Goal: Entertainment & Leisure: Consume media (video, audio)

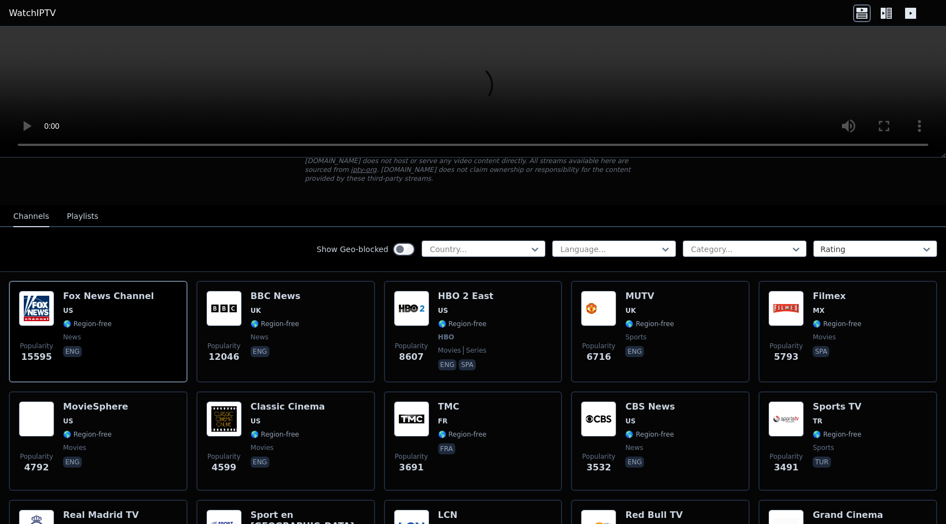
scroll to position [77, 0]
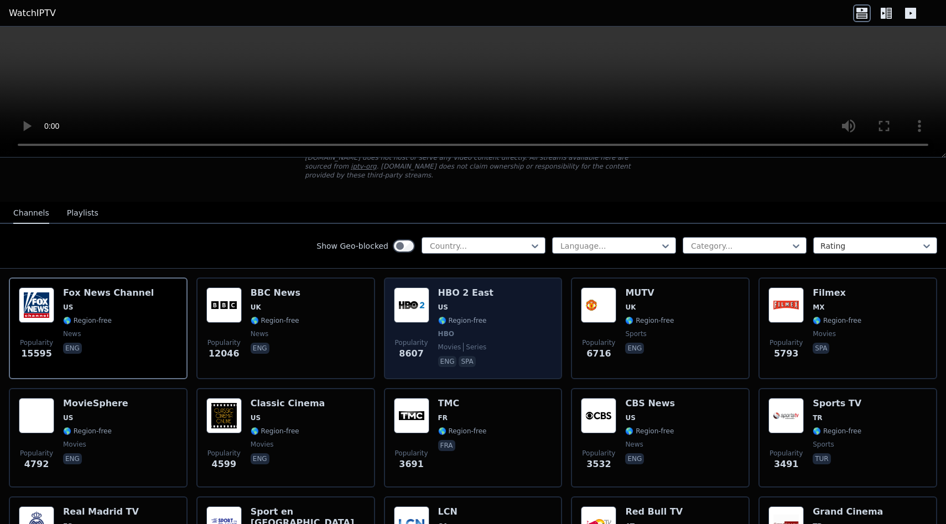
click at [413, 314] on img at bounding box center [411, 305] width 35 height 35
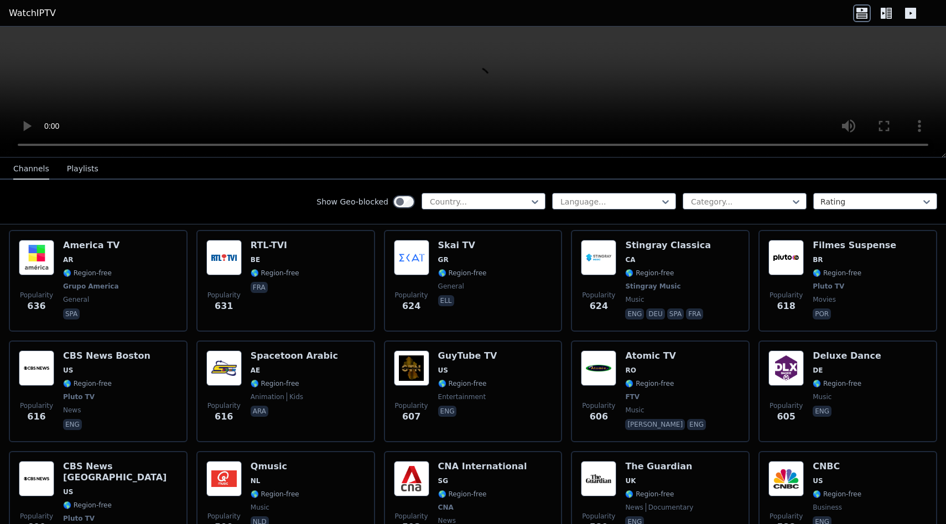
scroll to position [3028, 0]
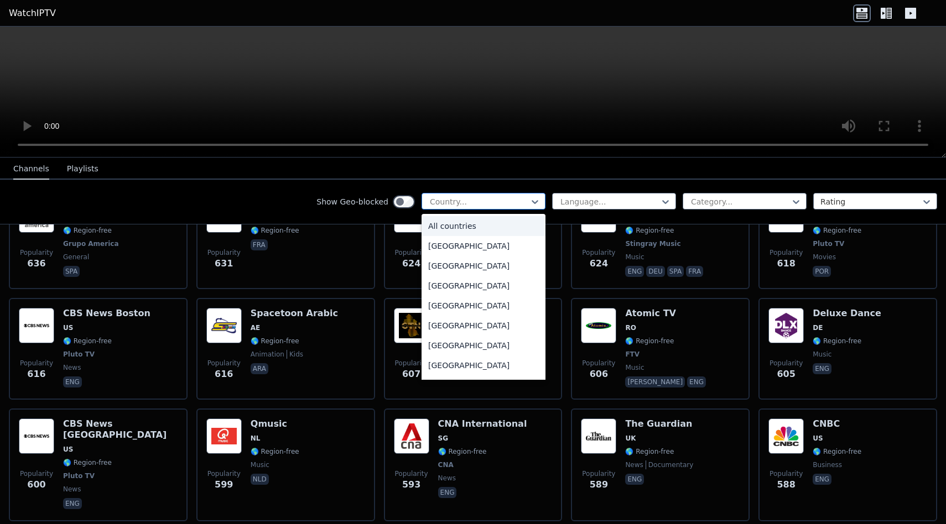
click at [486, 194] on div "Country..." at bounding box center [483, 201] width 124 height 17
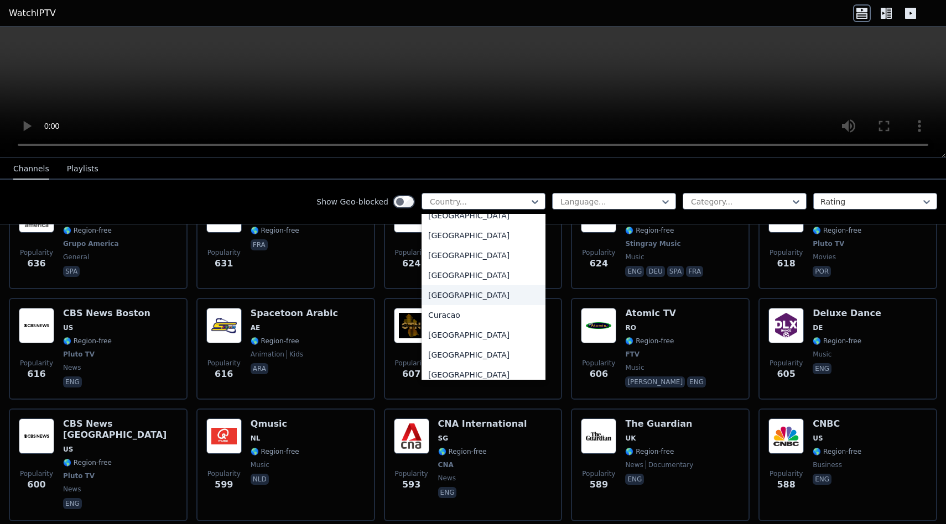
scroll to position [775, 0]
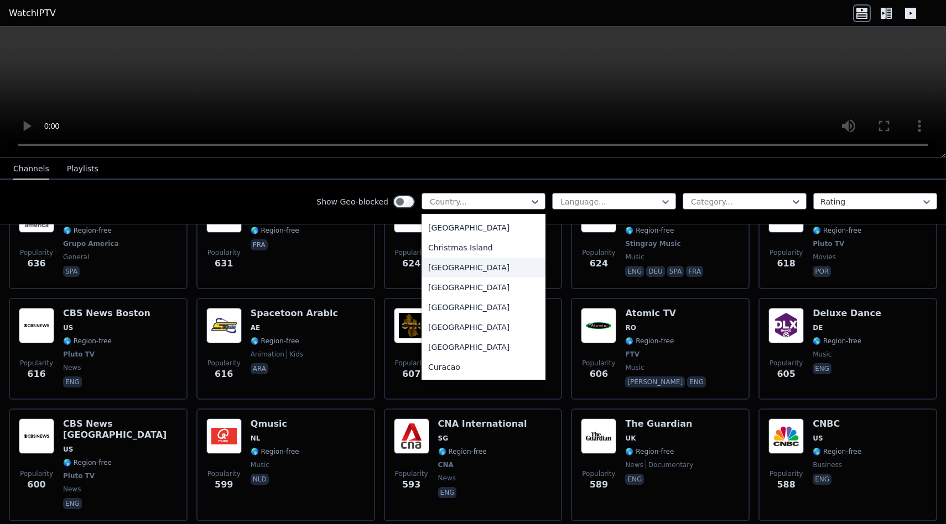
click at [446, 261] on div "[GEOGRAPHIC_DATA]" at bounding box center [483, 268] width 124 height 20
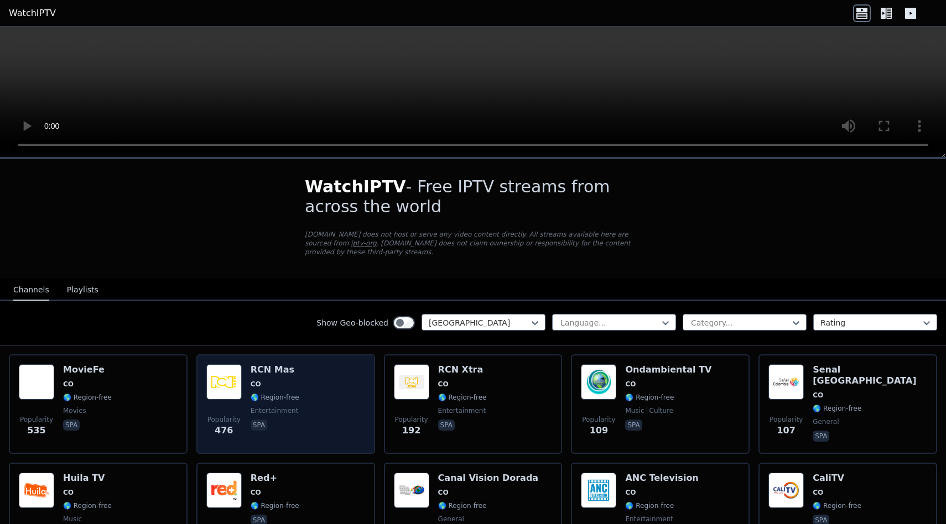
click at [325, 405] on div "Popularity 476 RCN Mas CO 🌎 Region-free entertainment spa" at bounding box center [285, 404] width 159 height 80
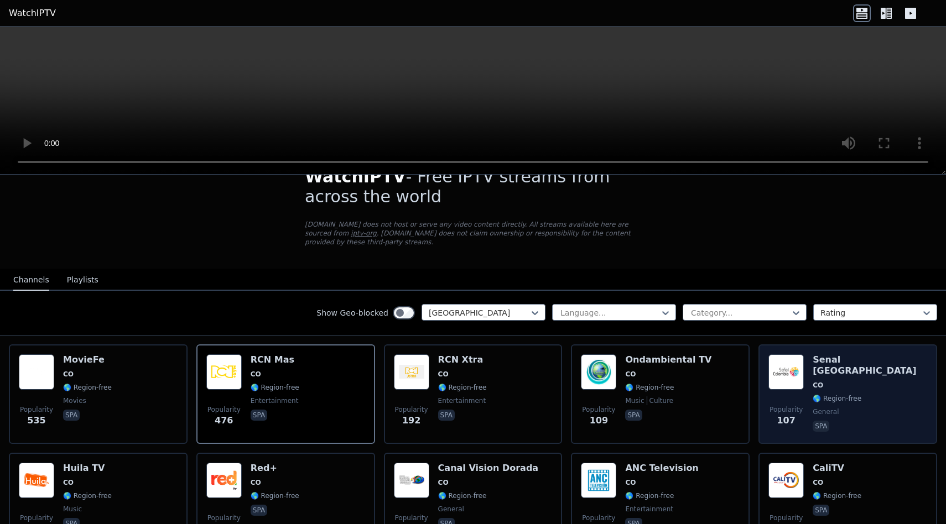
scroll to position [28, 0]
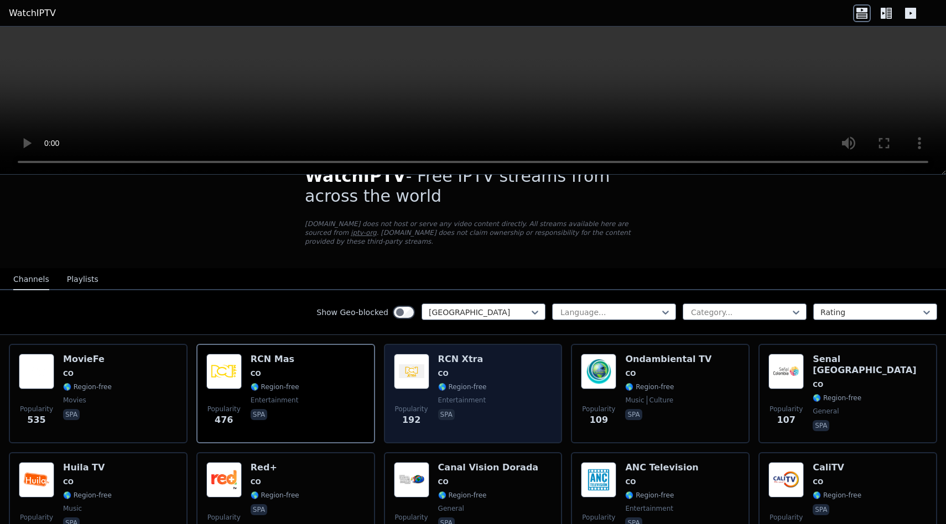
click at [510, 387] on div "Popularity 192 RCN Xtra CO 🌎 Region-free entertainment spa" at bounding box center [473, 394] width 159 height 80
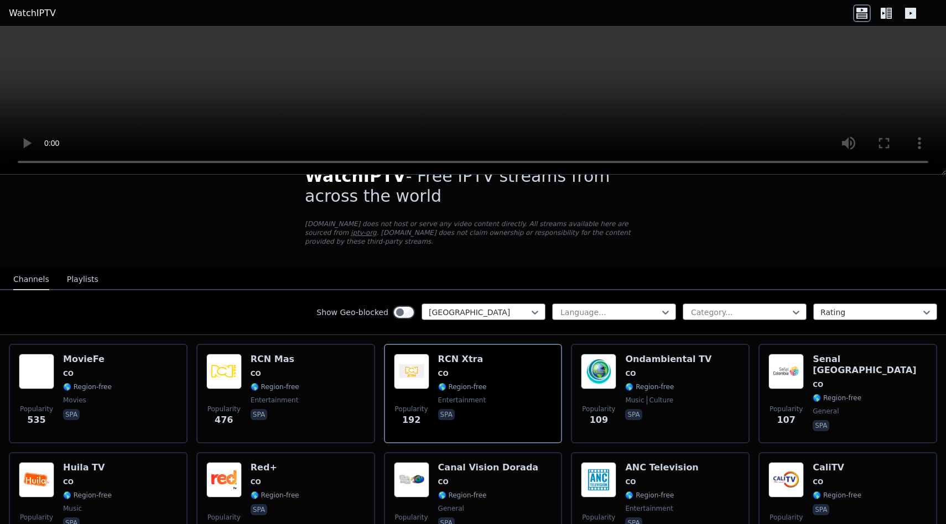
click at [84, 279] on button "Playlists" at bounding box center [83, 279] width 32 height 21
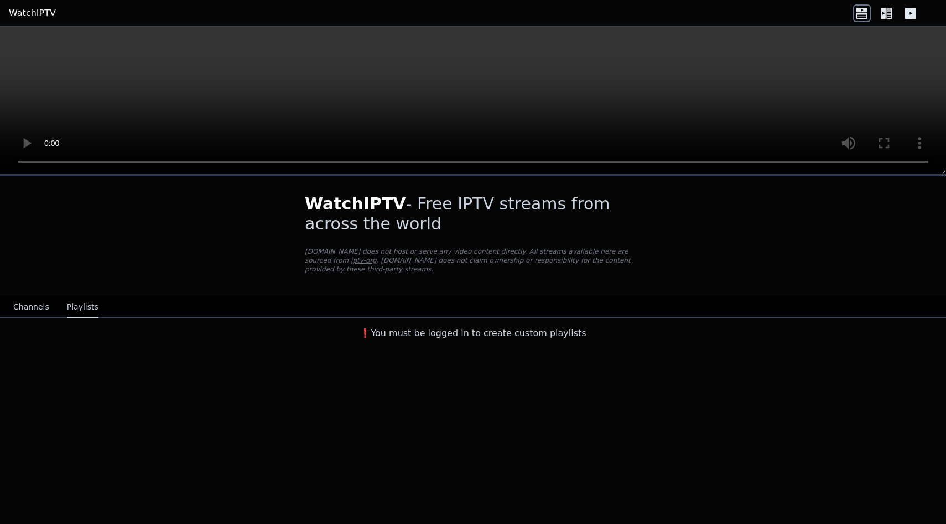
scroll to position [0, 0]
click at [32, 306] on button "Channels" at bounding box center [31, 307] width 36 height 21
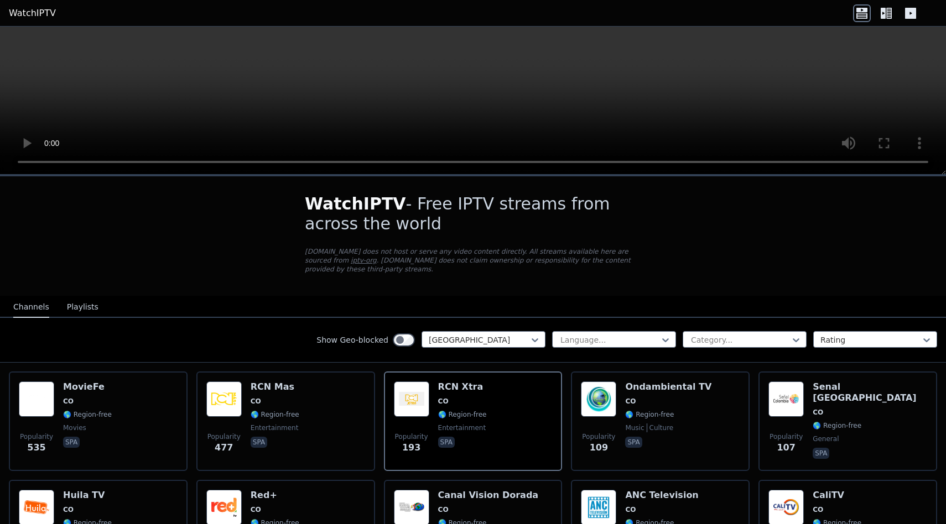
click at [889, 12] on icon at bounding box center [886, 13] width 18 height 18
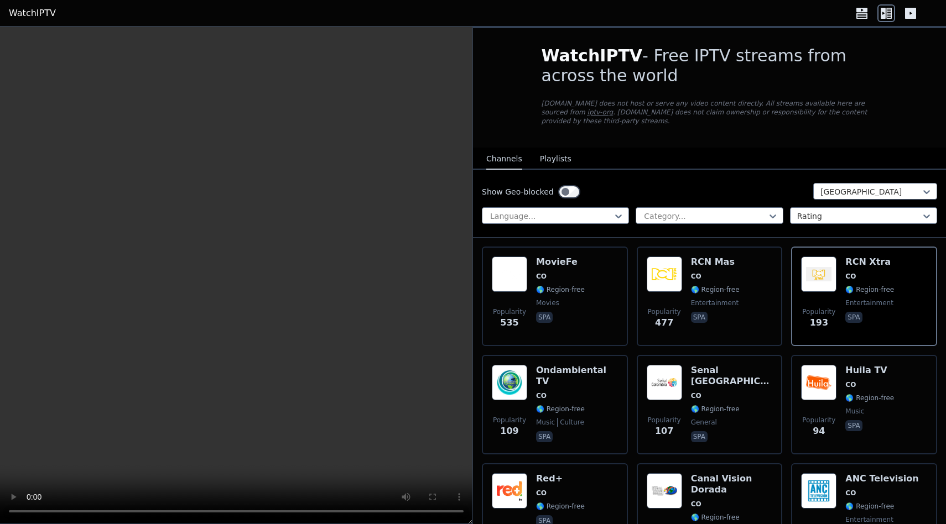
click at [862, 13] on icon at bounding box center [862, 13] width 18 height 18
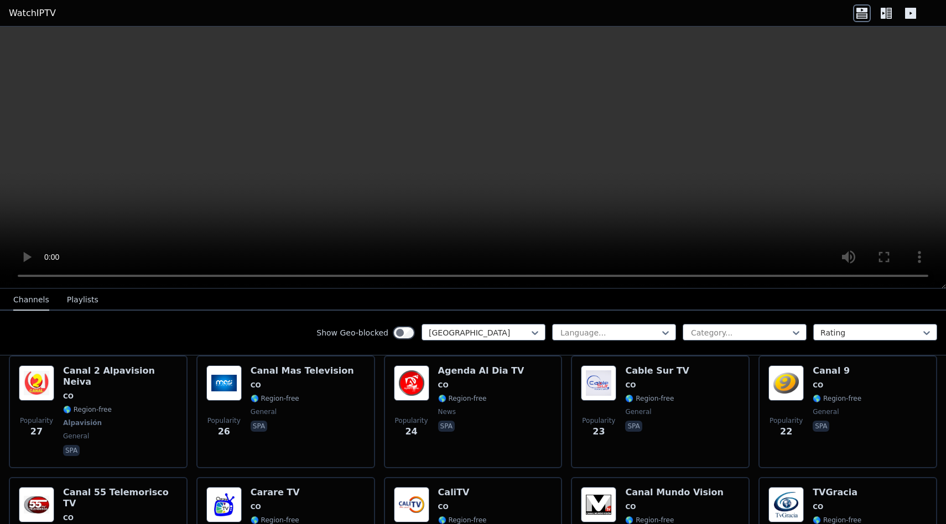
scroll to position [569, 0]
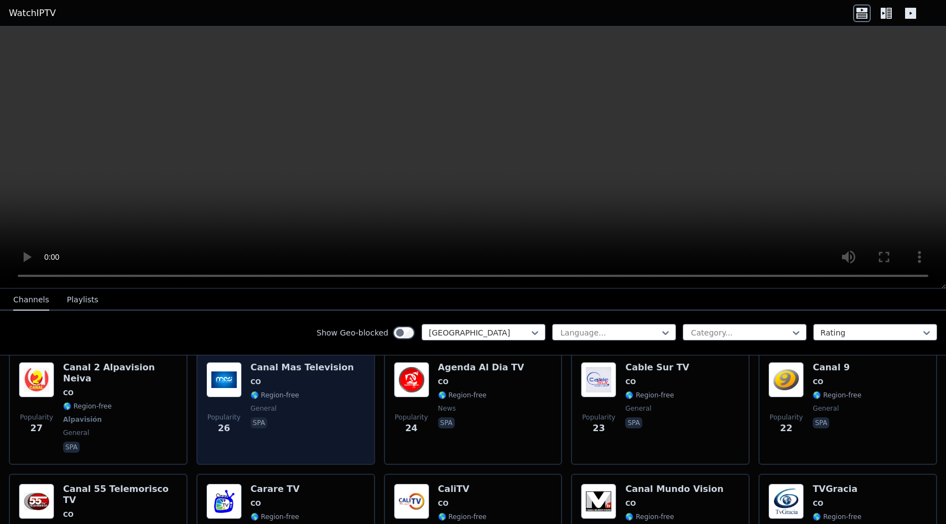
click at [296, 418] on span "spa" at bounding box center [302, 424] width 103 height 13
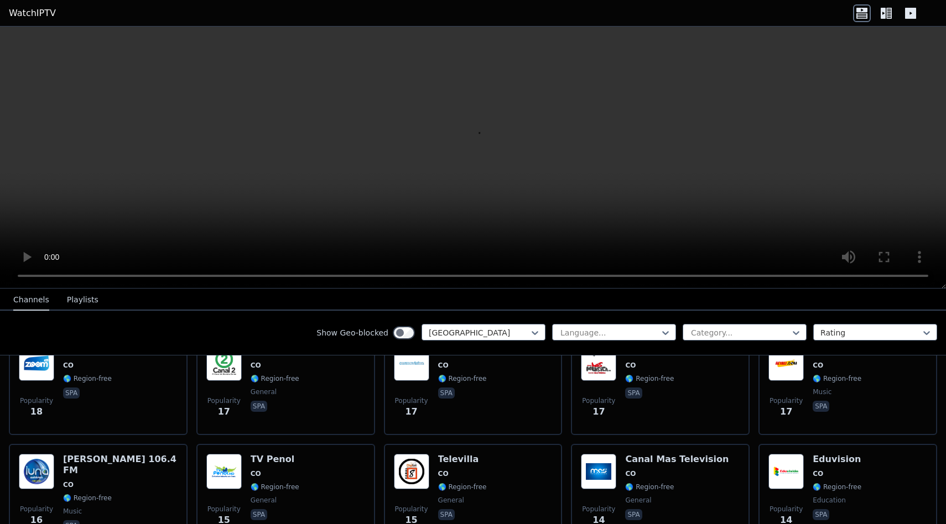
scroll to position [816, 0]
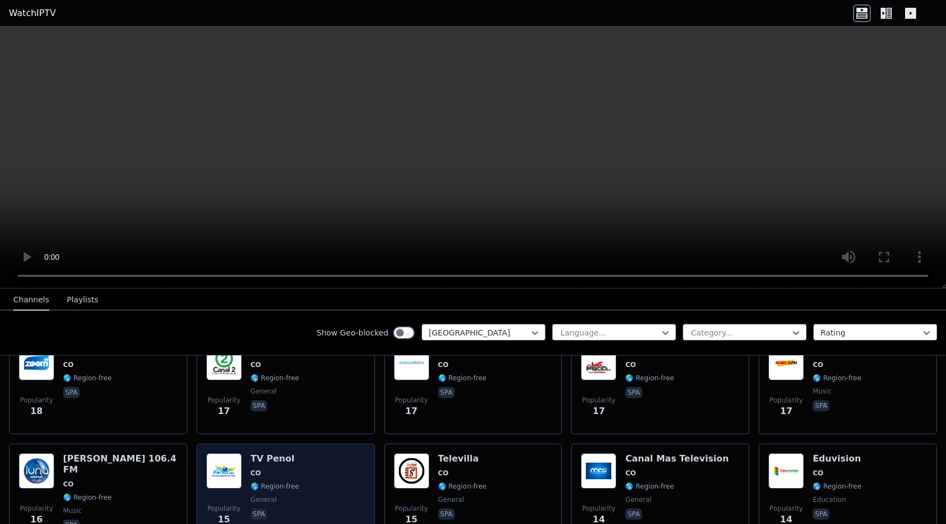
click at [335, 497] on div "Popularity 15 TV Penol CO 🌎 Region-free general spa" at bounding box center [285, 494] width 159 height 80
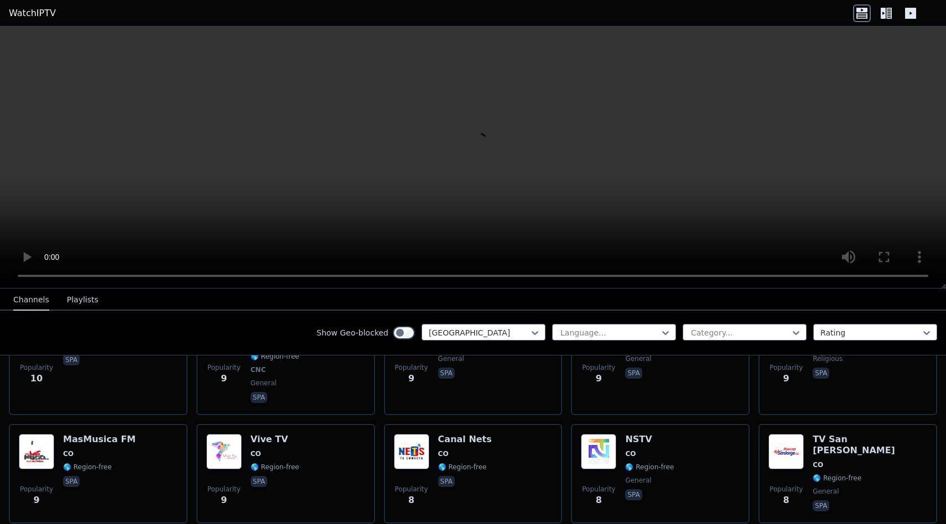
scroll to position [1290, 0]
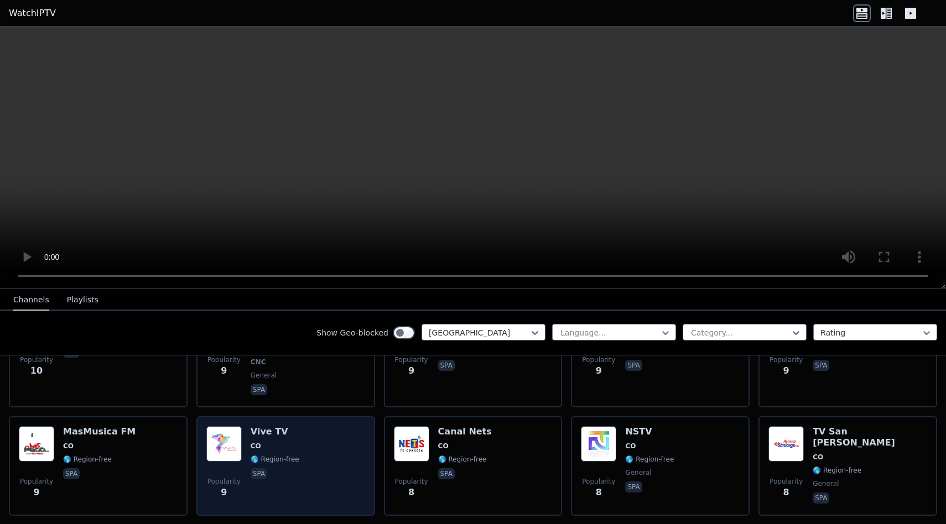
click at [329, 455] on div "Popularity 9 Vive TV CO 🌎 Region-free spa" at bounding box center [285, 466] width 159 height 80
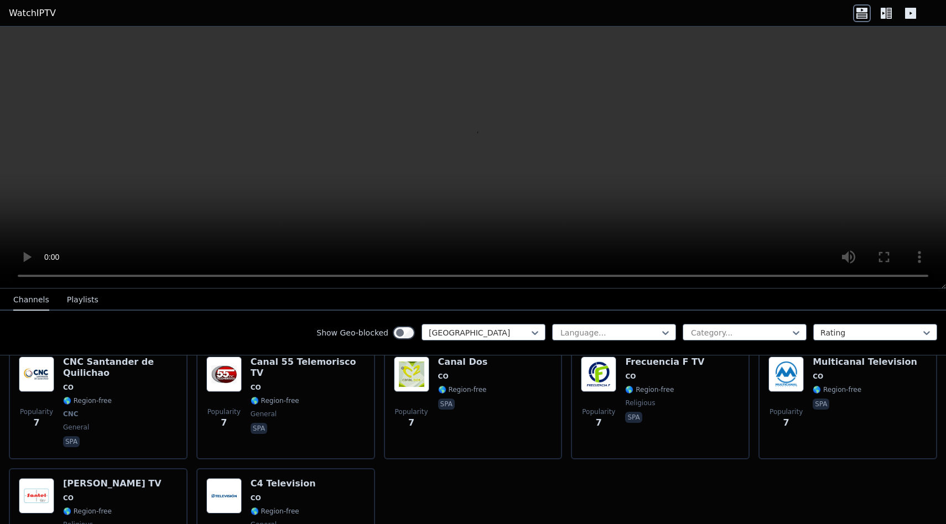
scroll to position [1656, 0]
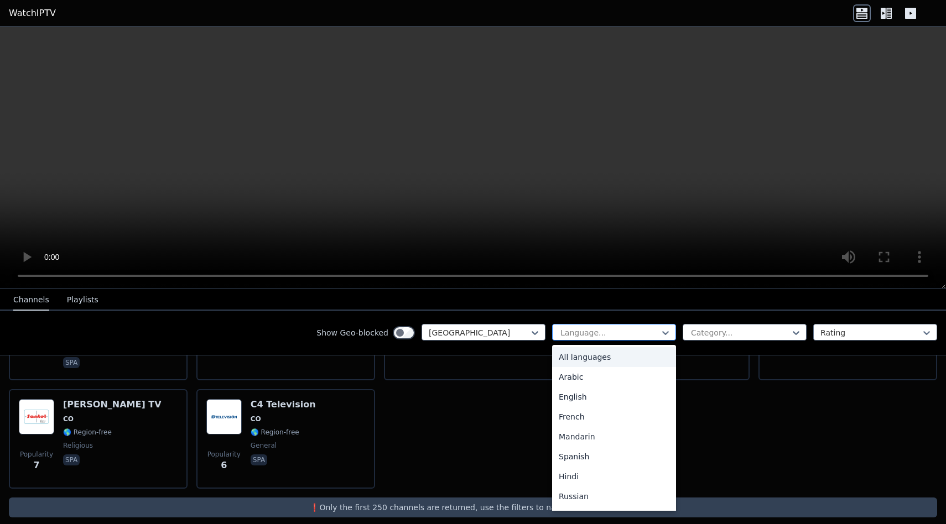
click at [658, 339] on div "Language..." at bounding box center [614, 332] width 124 height 17
click at [717, 328] on div at bounding box center [740, 332] width 101 height 11
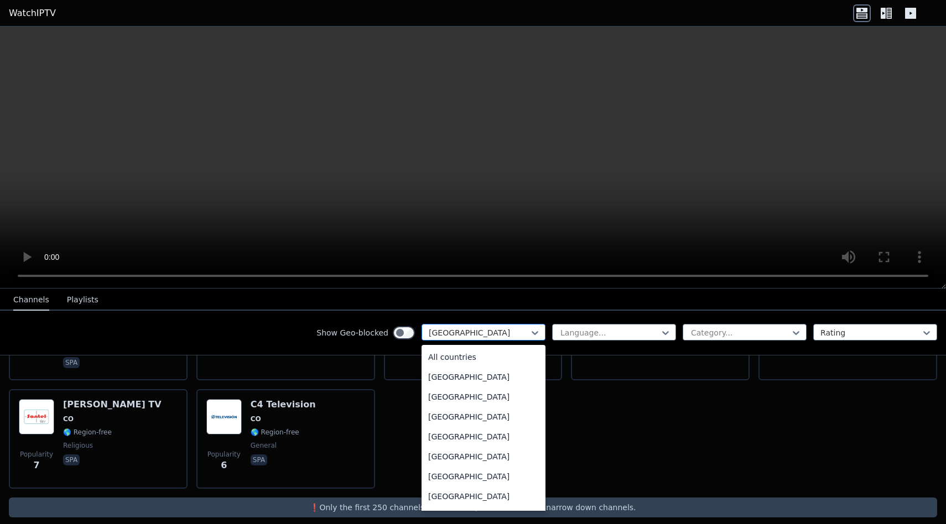
click at [521, 334] on div at bounding box center [479, 332] width 101 height 11
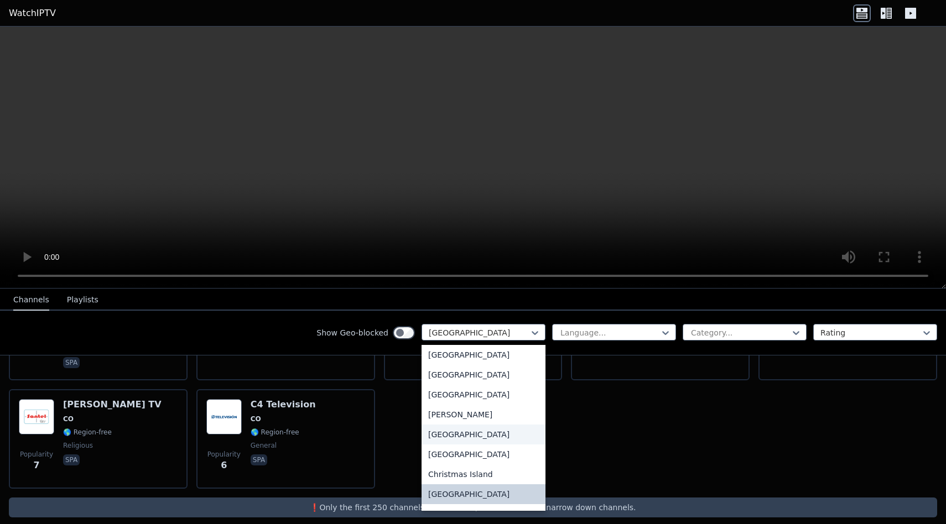
click at [452, 434] on div "[GEOGRAPHIC_DATA]" at bounding box center [483, 435] width 124 height 20
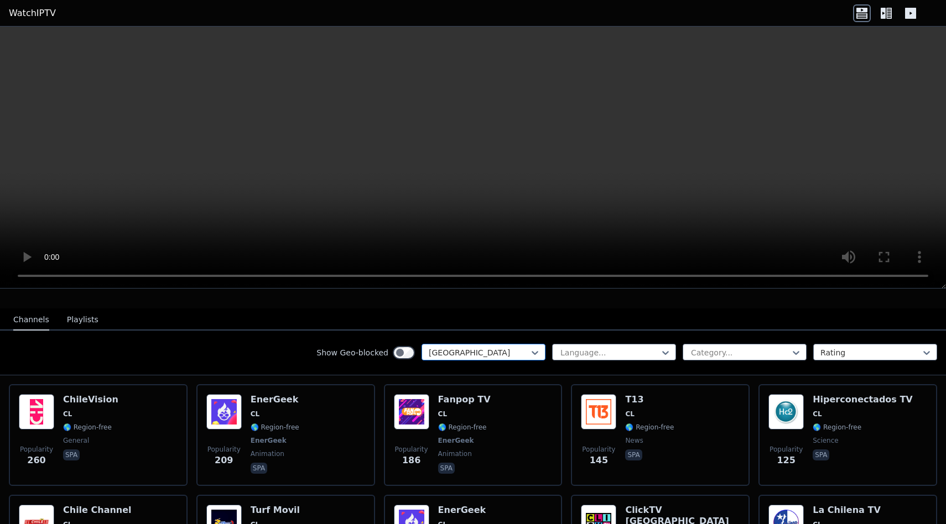
scroll to position [126, 0]
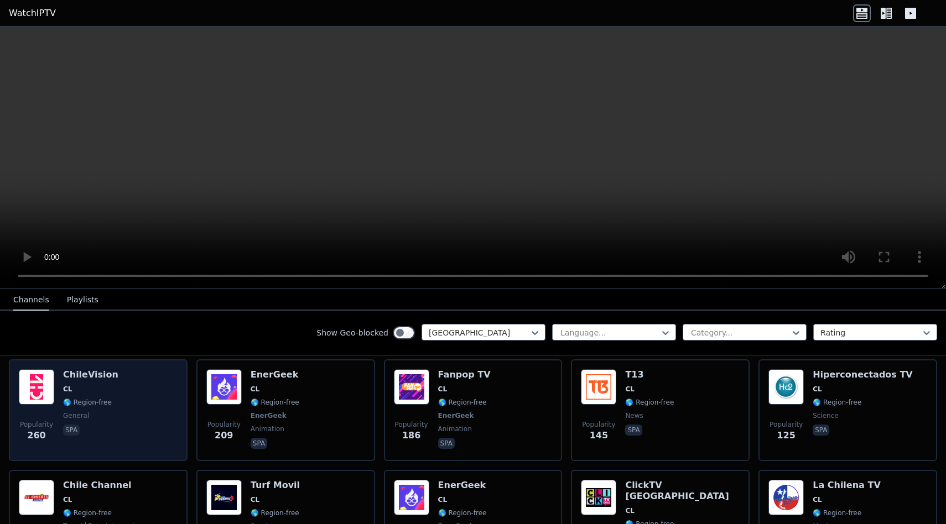
click at [96, 392] on span "CL" at bounding box center [90, 389] width 55 height 9
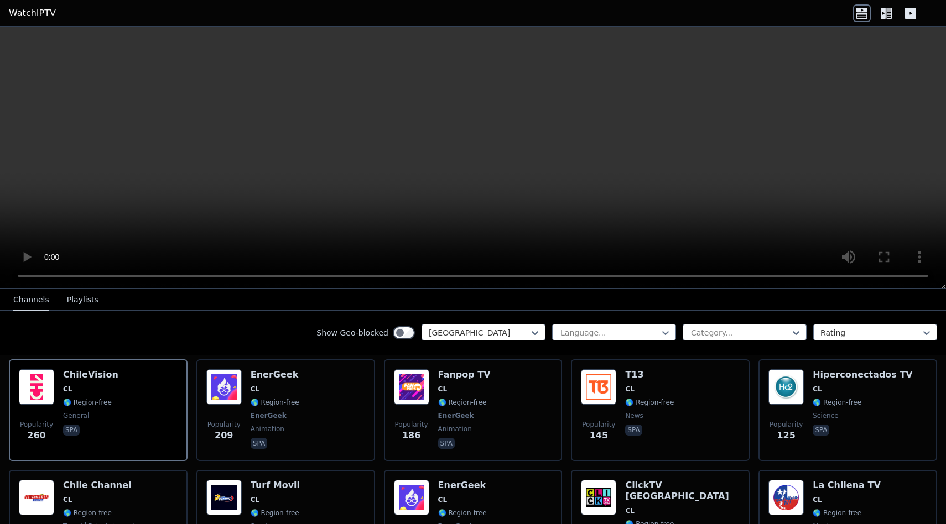
click at [39, 15] on link "WatchIPTV" at bounding box center [32, 13] width 47 height 13
click at [25, 6] on header "WatchIPTV" at bounding box center [473, 13] width 946 height 27
click at [29, 11] on link "WatchIPTV" at bounding box center [32, 13] width 47 height 13
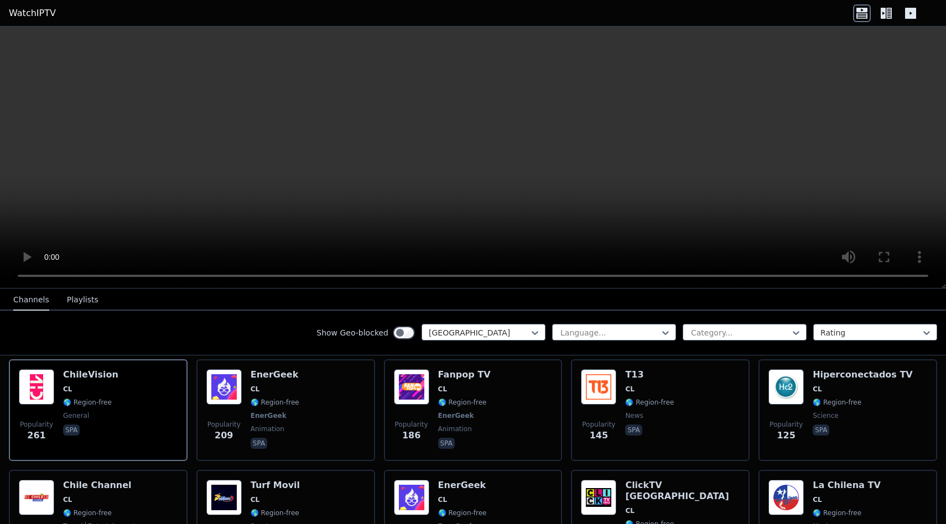
click at [79, 303] on button "Playlists" at bounding box center [83, 300] width 32 height 21
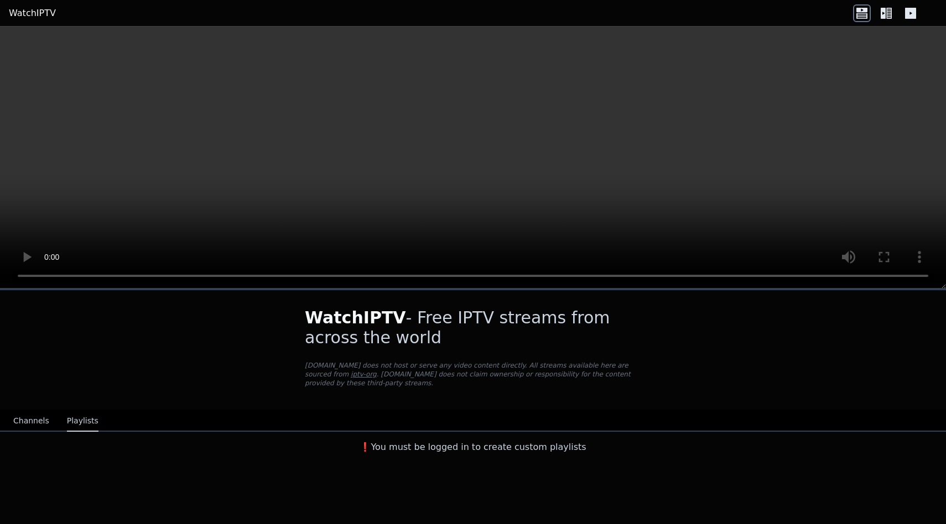
click at [31, 289] on div "WatchIPTV - Free IPTV streams from across the world [DOMAIN_NAME] does not host…" at bounding box center [473, 374] width 946 height 170
click at [33, 419] on button "Channels" at bounding box center [31, 421] width 36 height 21
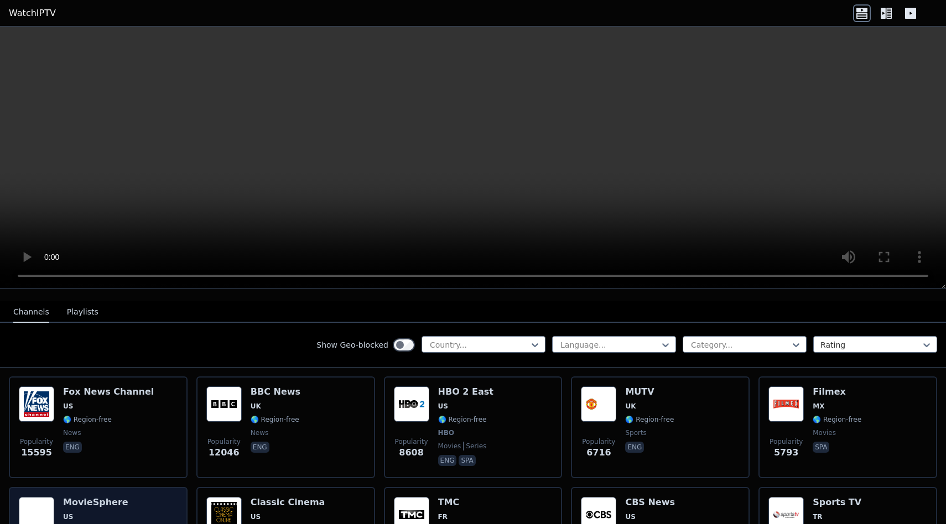
scroll to position [107, 0]
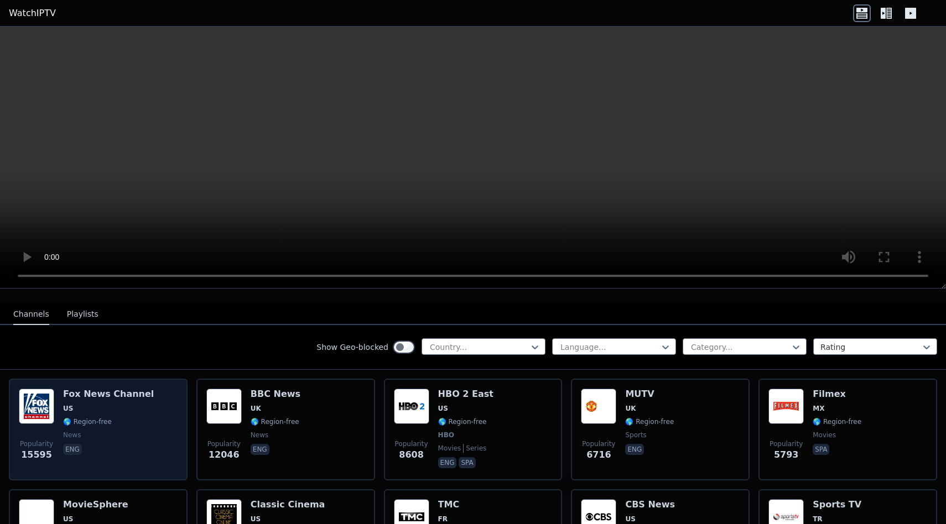
click at [98, 428] on div "[PERSON_NAME] US 🌎 Region-free news eng" at bounding box center [108, 430] width 91 height 82
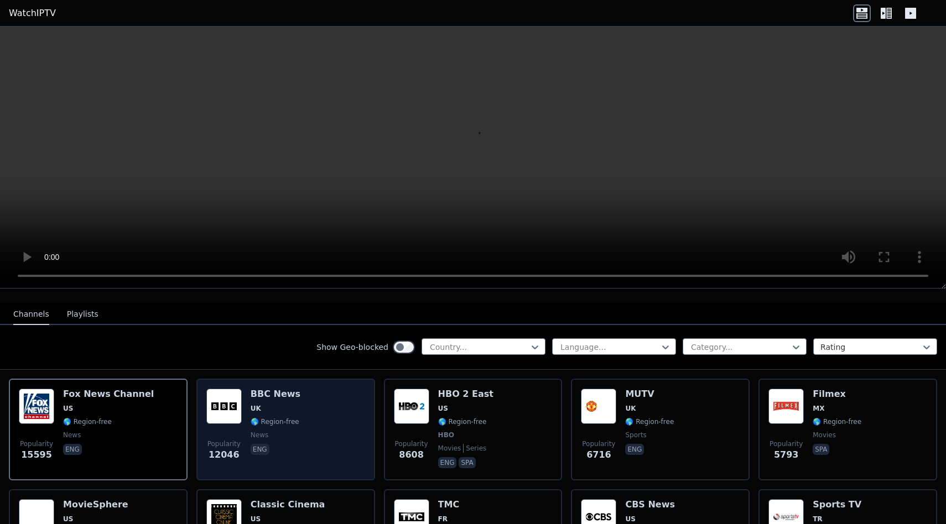
click at [350, 446] on div "Popularity 12046 BBC News UK 🌎 Region-free news eng" at bounding box center [285, 430] width 159 height 82
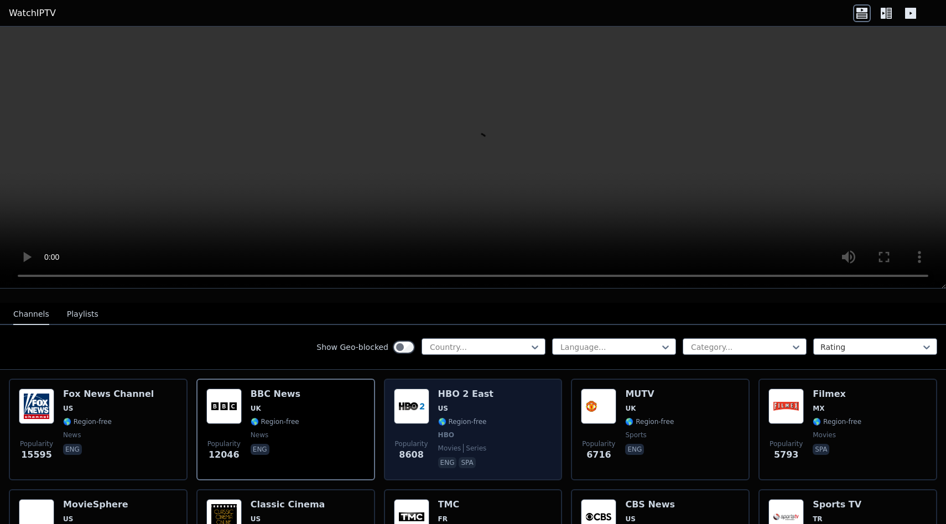
click at [455, 442] on div "HBO 2 East US 🌎 Region-free HBO movies series eng spa" at bounding box center [465, 430] width 55 height 82
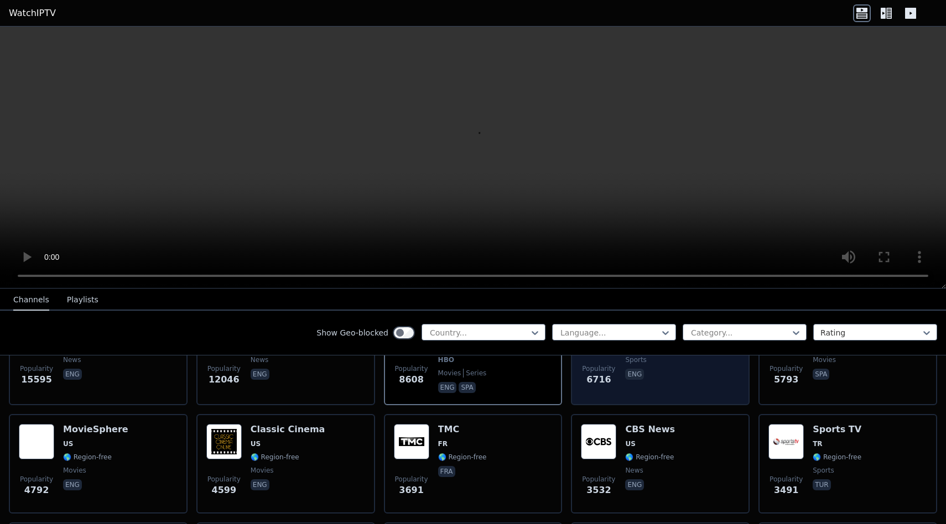
scroll to position [187, 0]
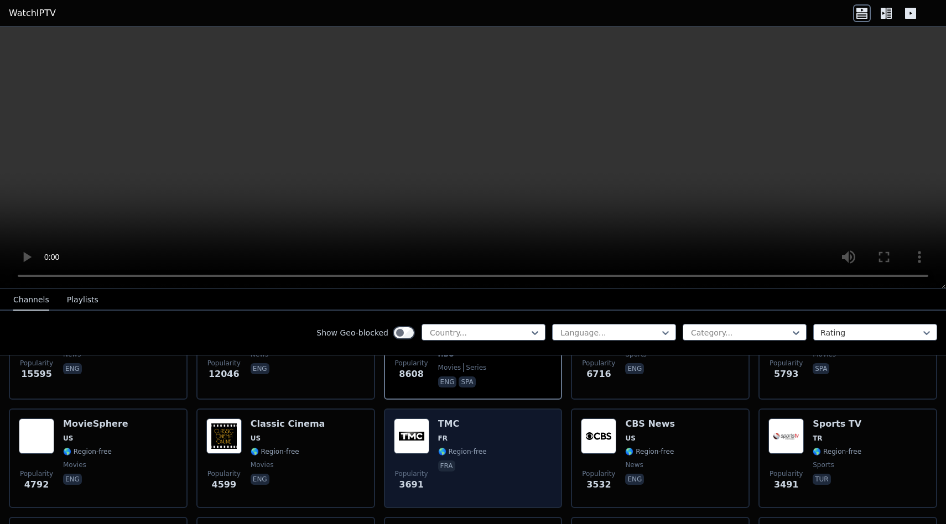
click at [495, 410] on div "Popularity 3691 TMC FR 🌎 Region-free fra" at bounding box center [473, 459] width 179 height 100
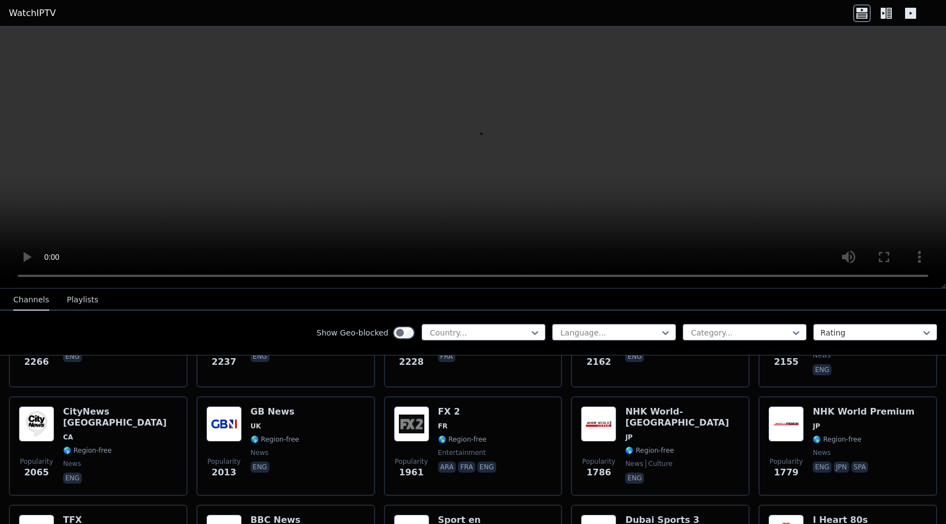
scroll to position [642, 0]
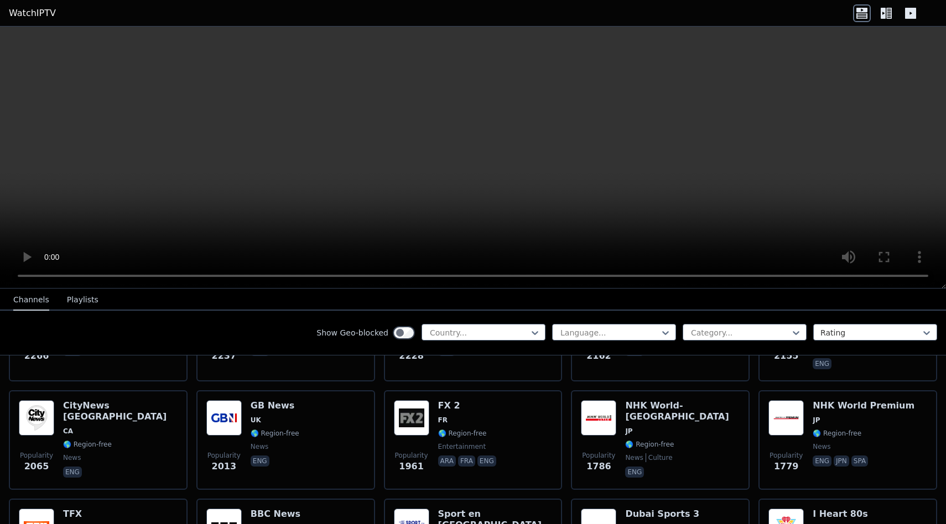
click at [495, 410] on h6 "FX 2" at bounding box center [468, 405] width 60 height 11
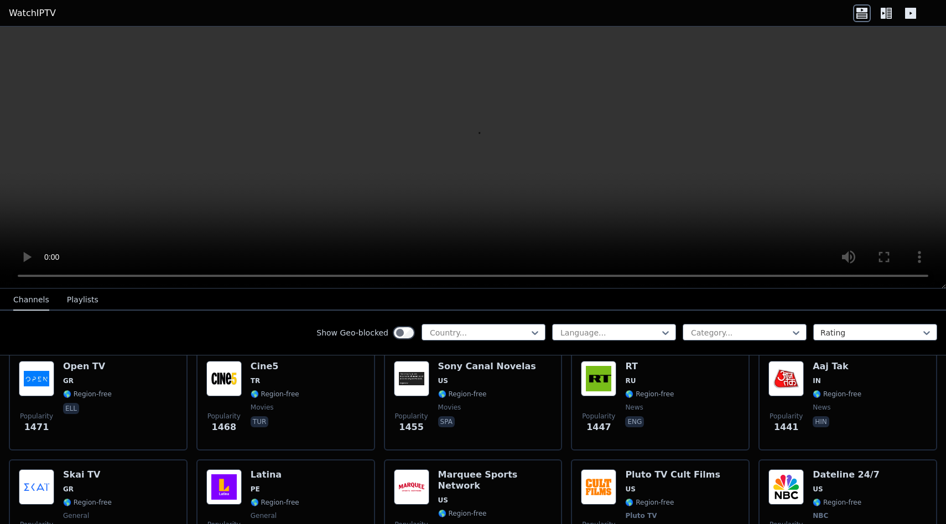
scroll to position [1007, 0]
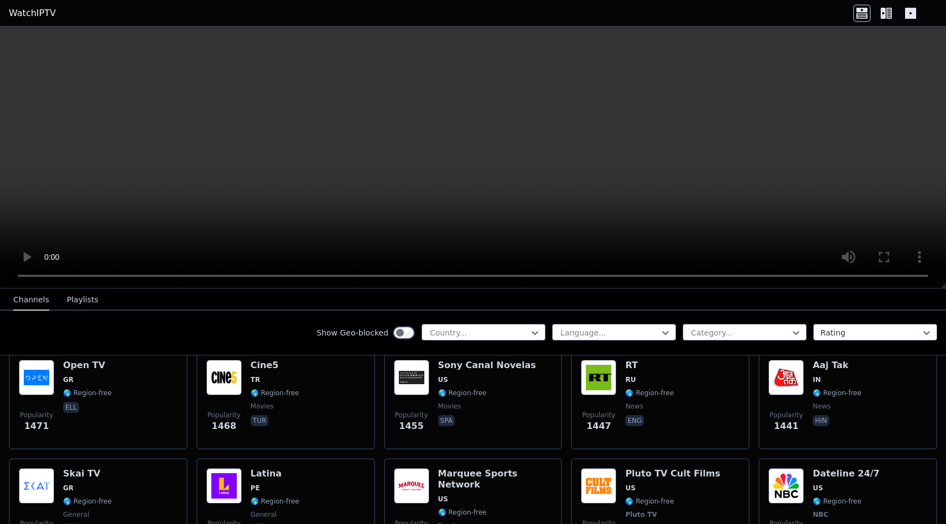
click at [495, 410] on span "movies" at bounding box center [487, 406] width 98 height 9
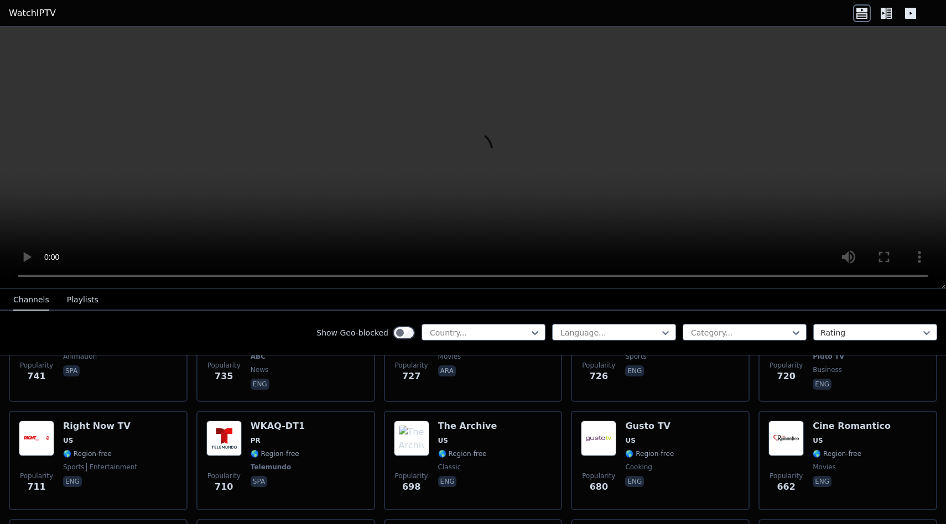
scroll to position [2600, 0]
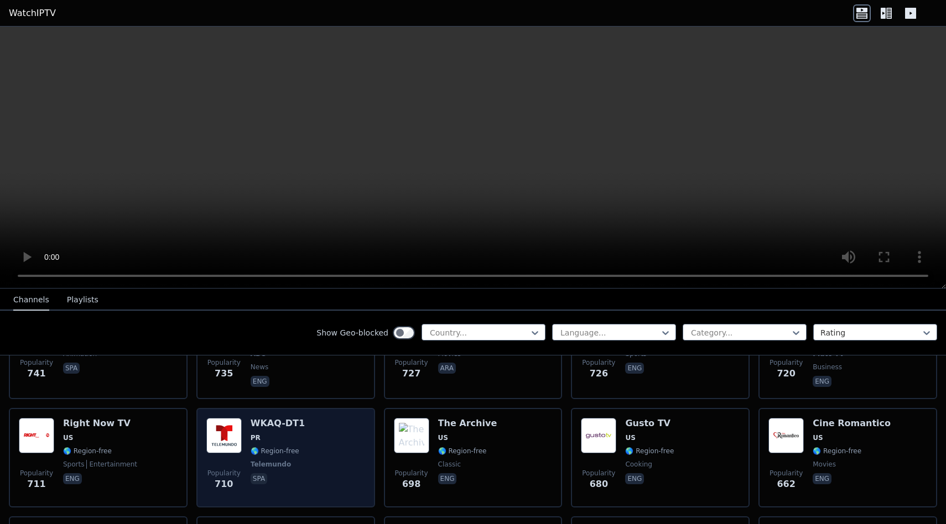
click at [250, 441] on div "Popularity 710 WKAQ-DT1 PR 🌎 Region-free Telemundo spa" at bounding box center [285, 458] width 159 height 80
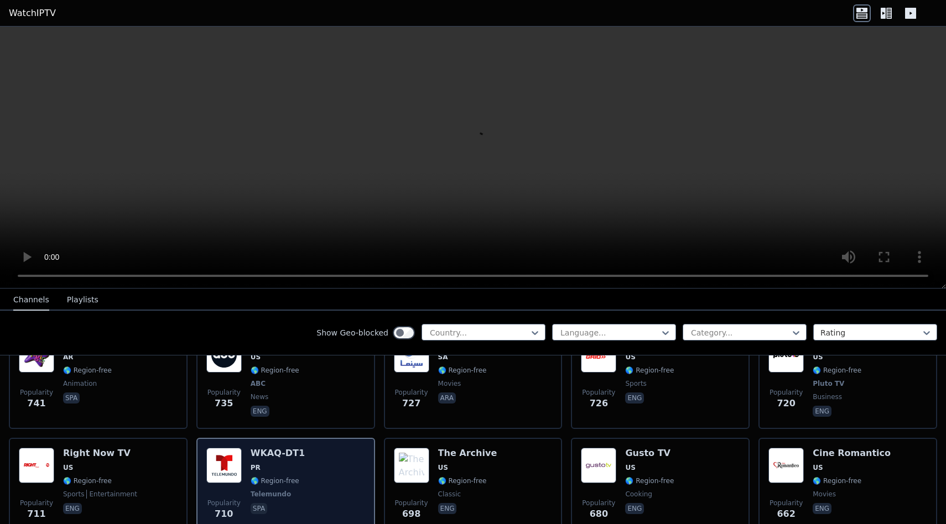
scroll to position [2592, 0]
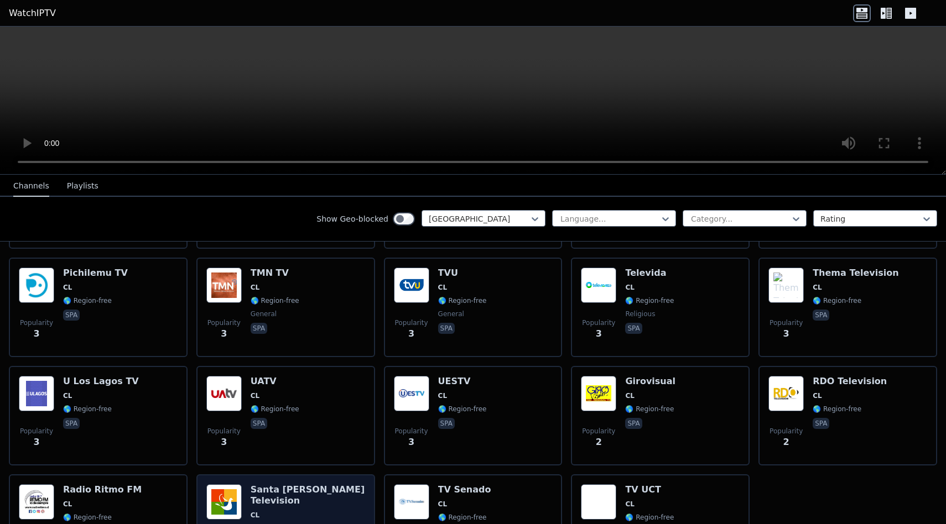
scroll to position [1736, 0]
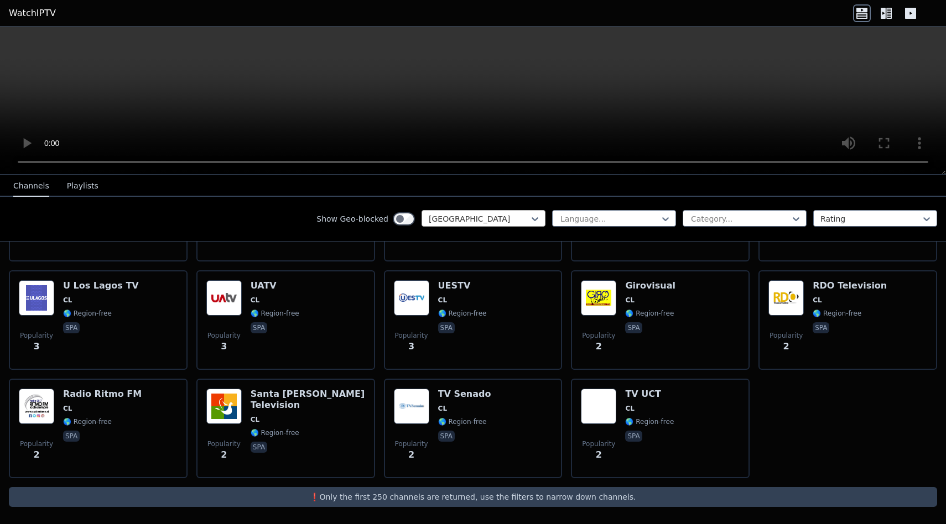
click at [513, 216] on div at bounding box center [479, 218] width 101 height 11
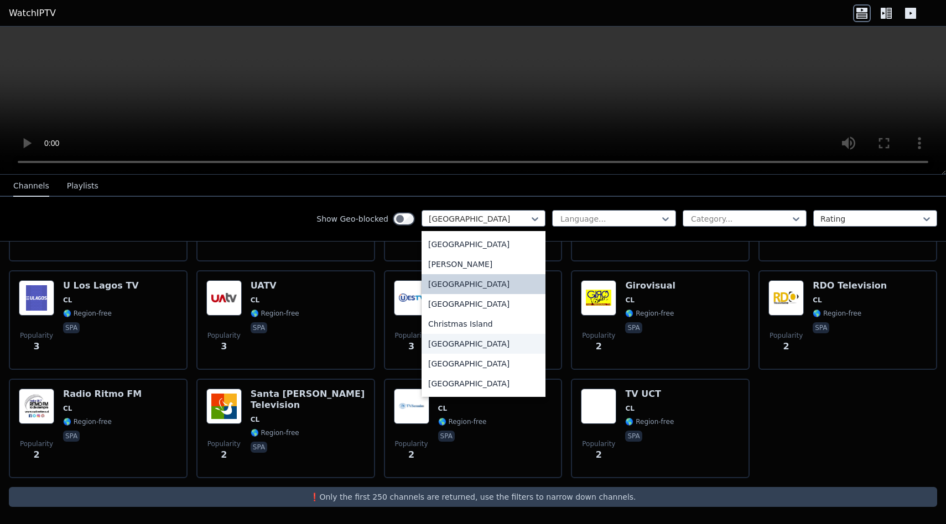
scroll to position [718, 0]
click at [467, 342] on div "[GEOGRAPHIC_DATA]" at bounding box center [483, 342] width 124 height 20
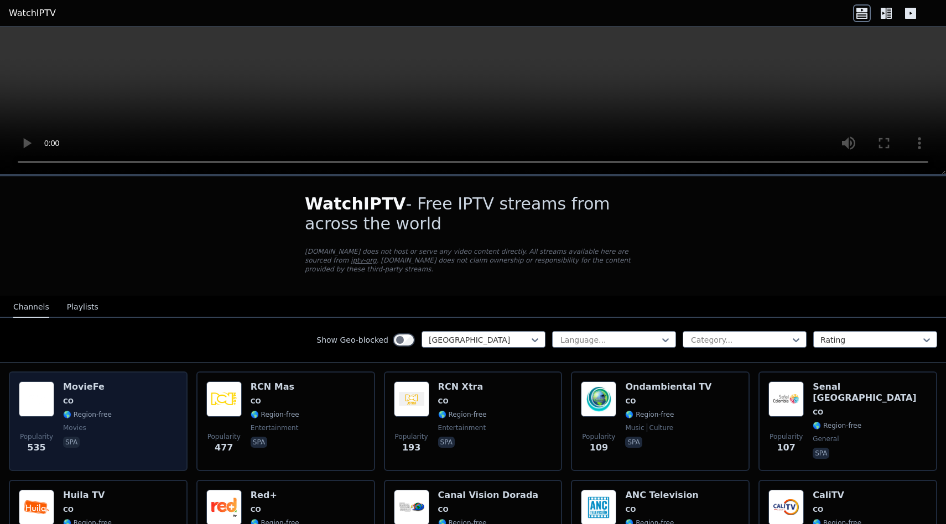
click at [139, 433] on div "Popularity 535 MovieFe CO 🌎 Region-free movies spa" at bounding box center [98, 422] width 159 height 80
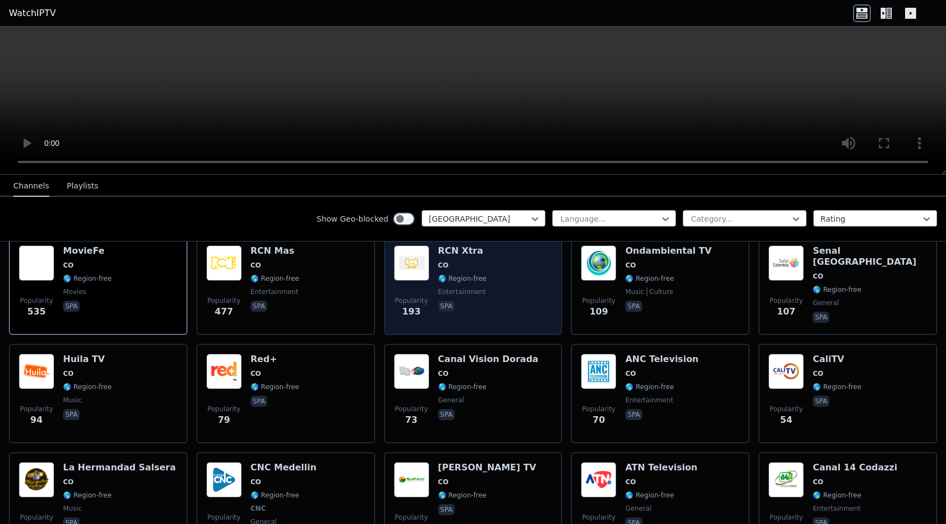
scroll to position [138, 0]
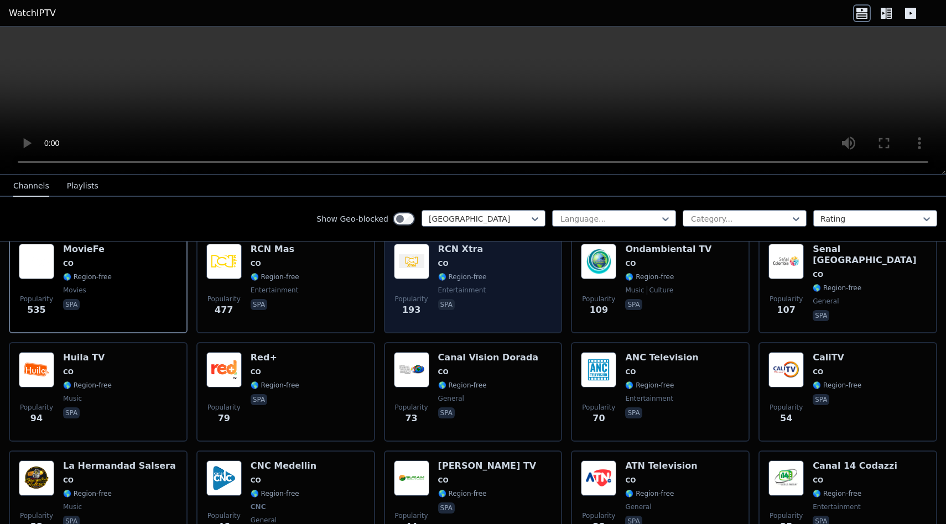
click at [515, 321] on div "Popularity 193 RCN Xtra CO 🌎 Region-free entertainment spa" at bounding box center [473, 284] width 159 height 80
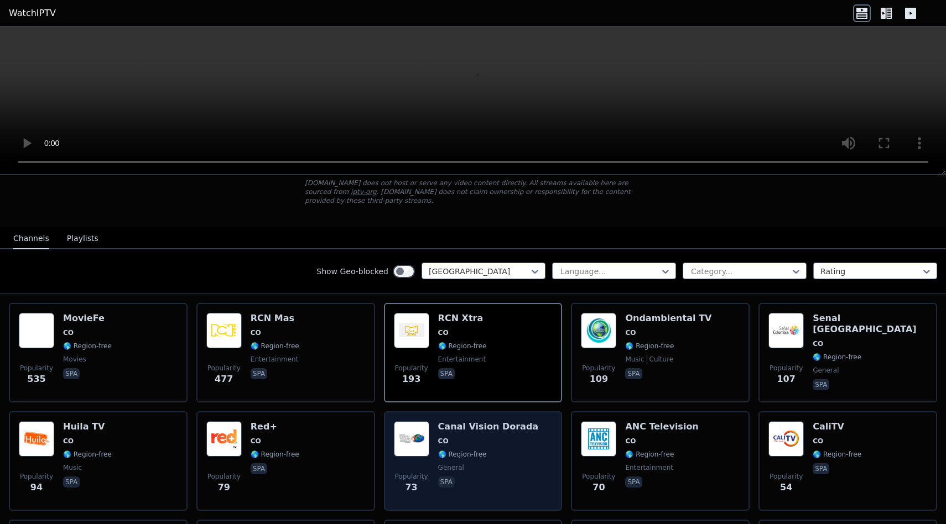
scroll to position [0, 0]
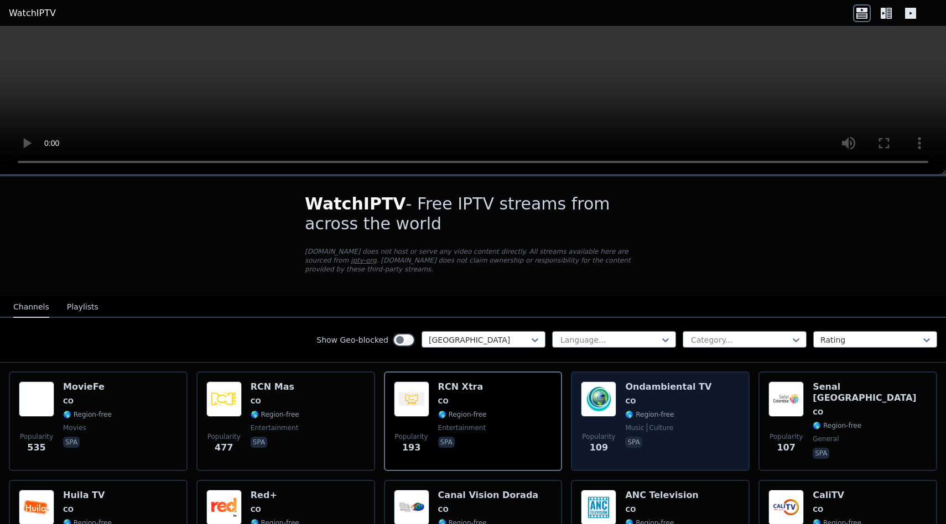
click at [717, 445] on div "Popularity 109 Ondambiental TV CO 🌎 Region-free music culture spa" at bounding box center [660, 422] width 159 height 80
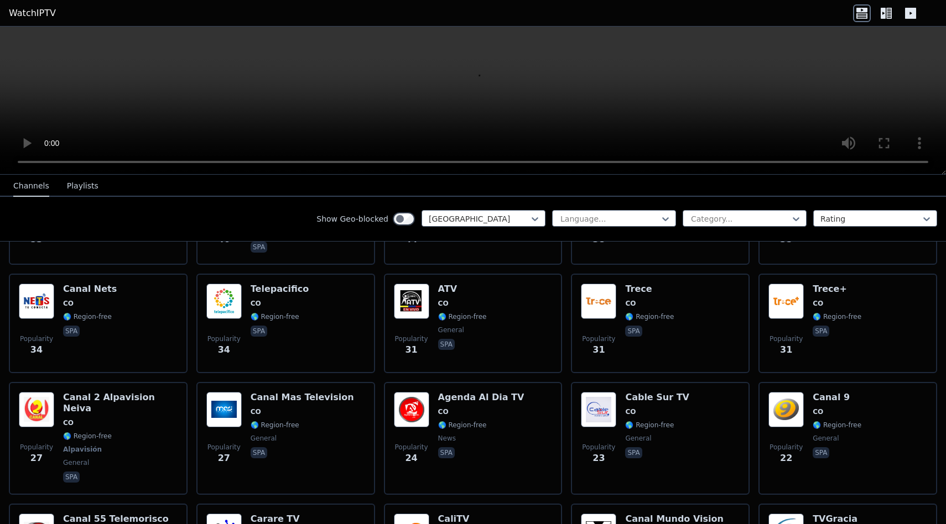
scroll to position [448, 0]
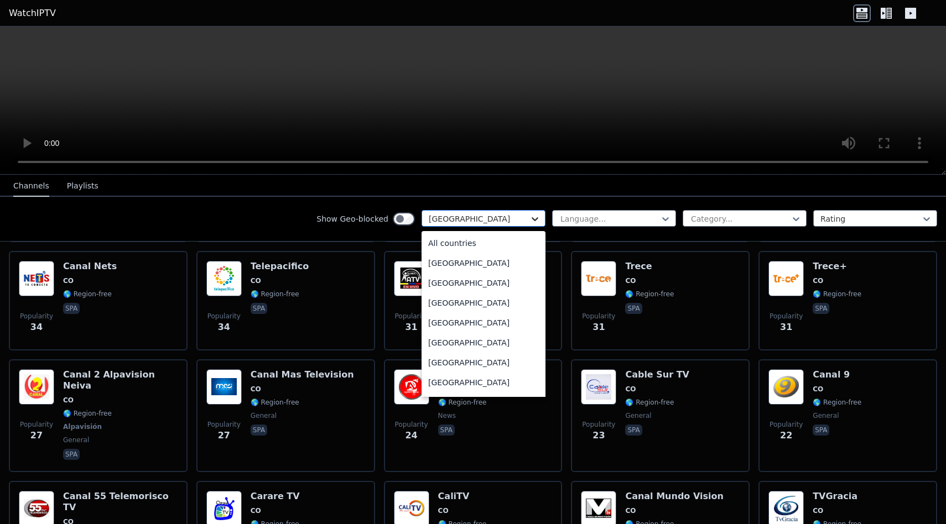
click at [538, 218] on icon at bounding box center [534, 218] width 11 height 11
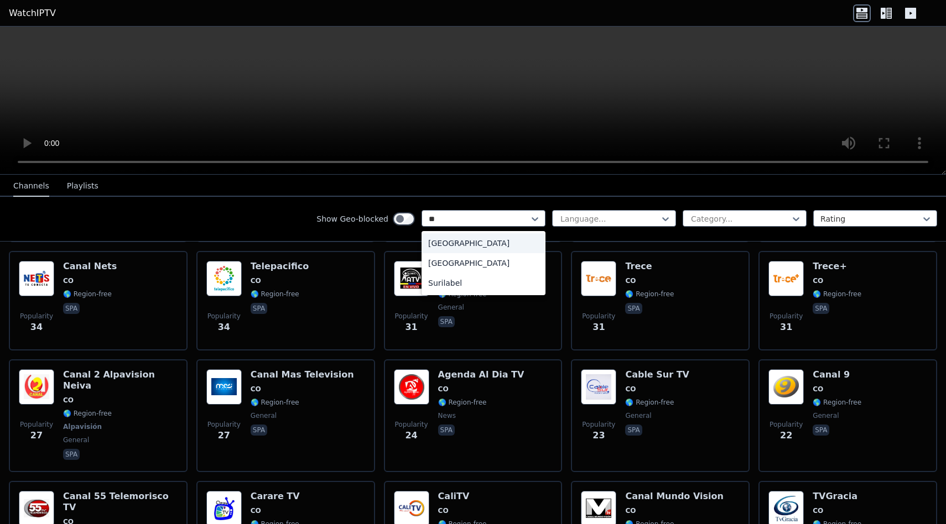
type input "*"
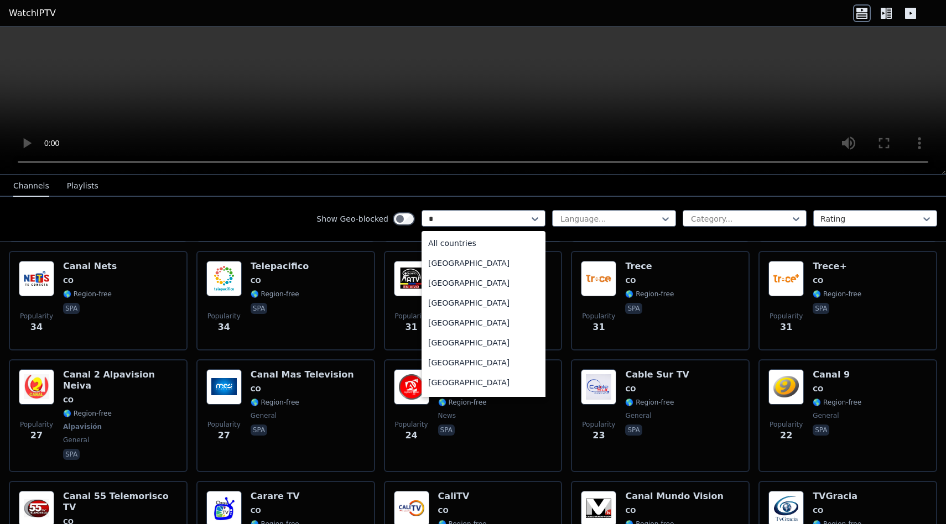
type input "**"
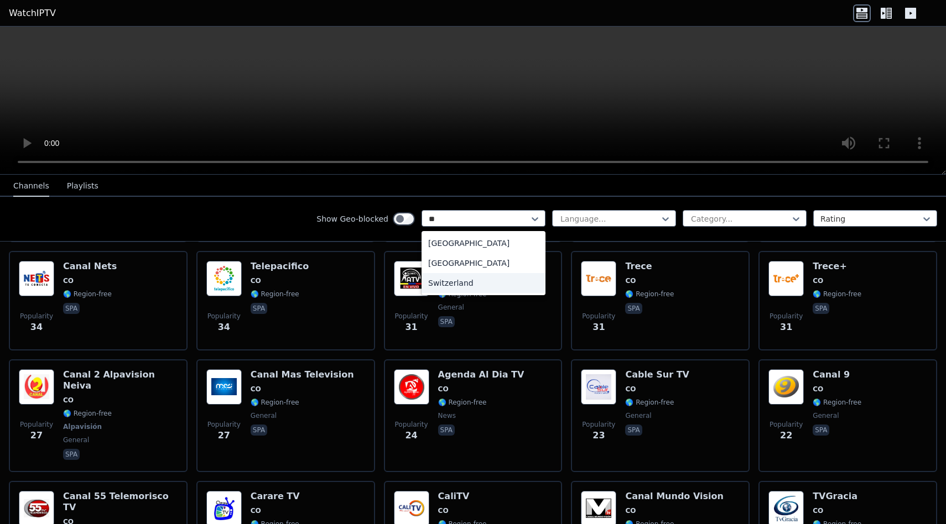
click at [441, 285] on div "Switzerland" at bounding box center [483, 283] width 124 height 20
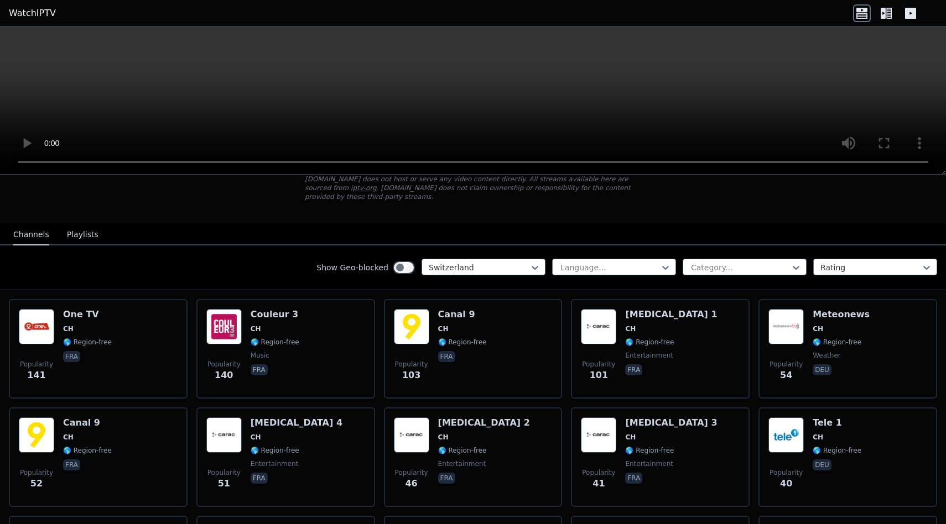
scroll to position [74, 0]
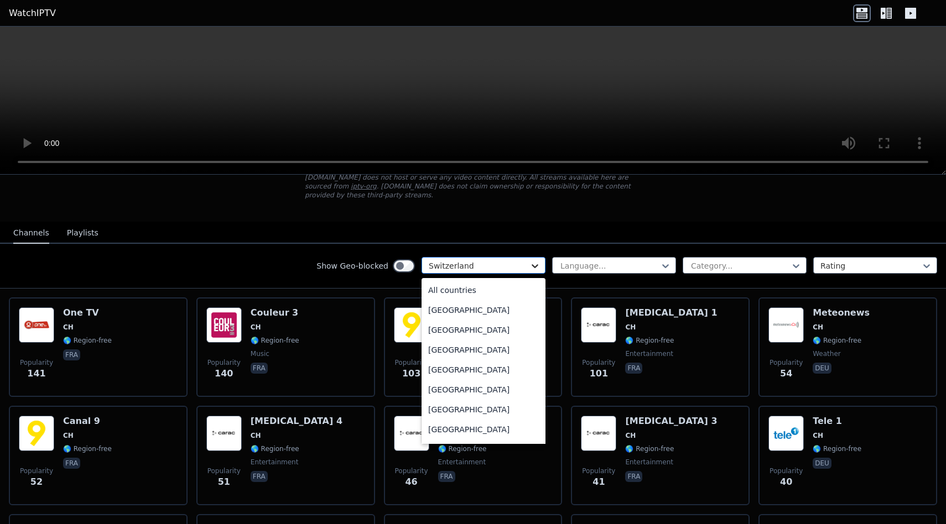
click at [538, 264] on icon at bounding box center [534, 266] width 11 height 11
type input "**"
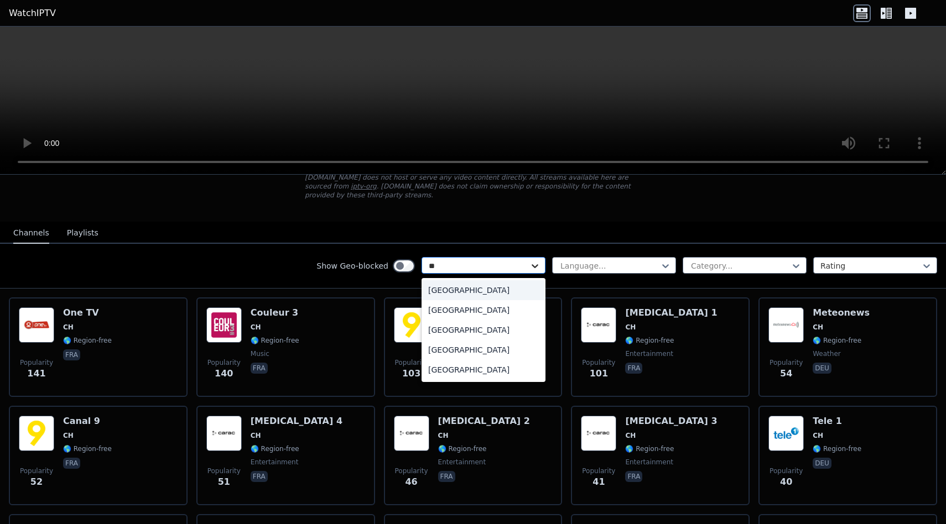
scroll to position [0, 0]
click at [456, 313] on div "[GEOGRAPHIC_DATA]" at bounding box center [483, 310] width 124 height 20
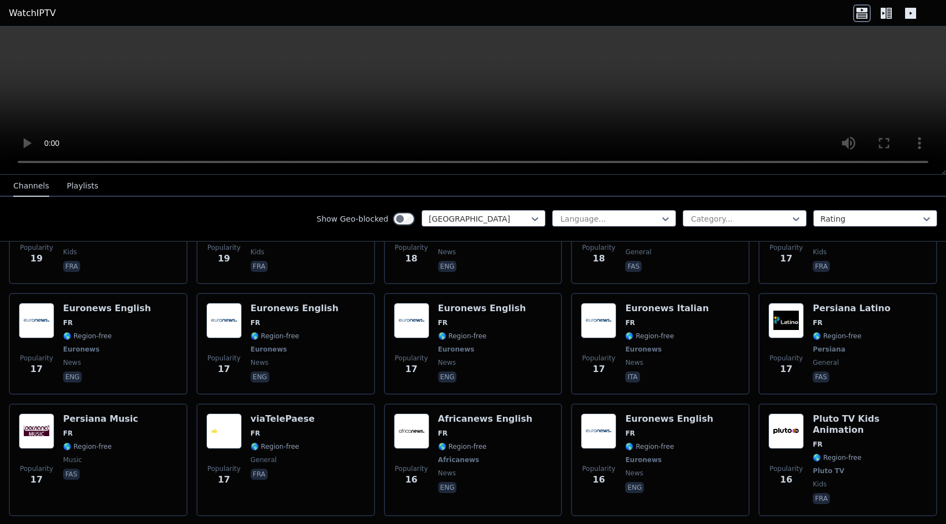
scroll to position [4656, 0]
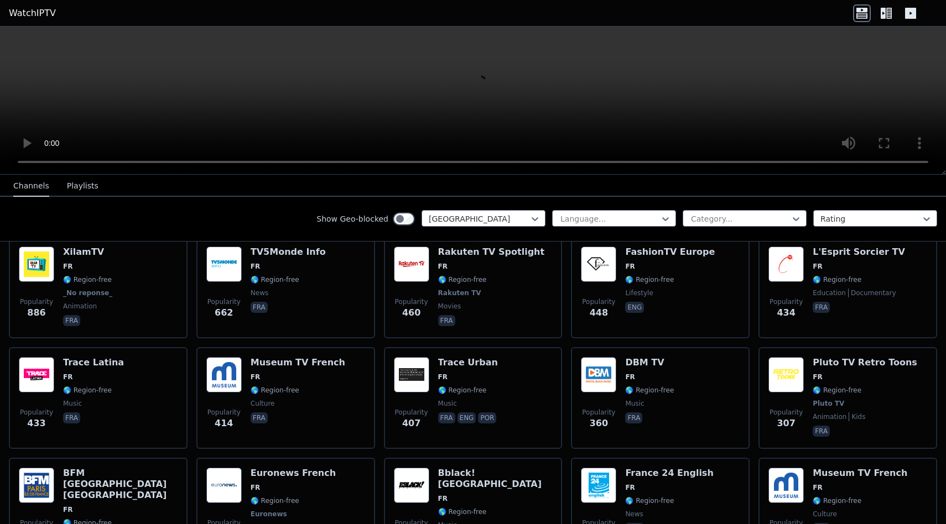
scroll to position [0, 0]
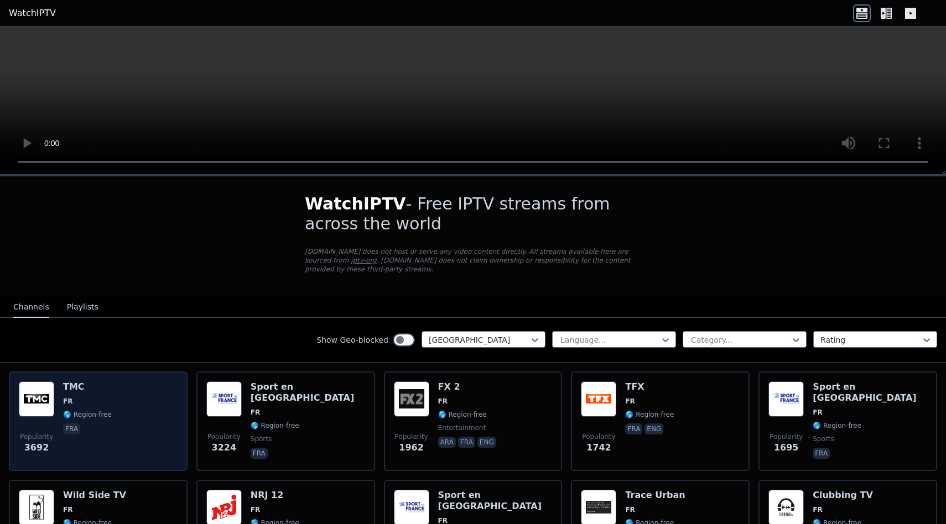
click at [114, 385] on div "Popularity 3692 TMC FR 🌎 Region-free fra" at bounding box center [98, 422] width 159 height 80
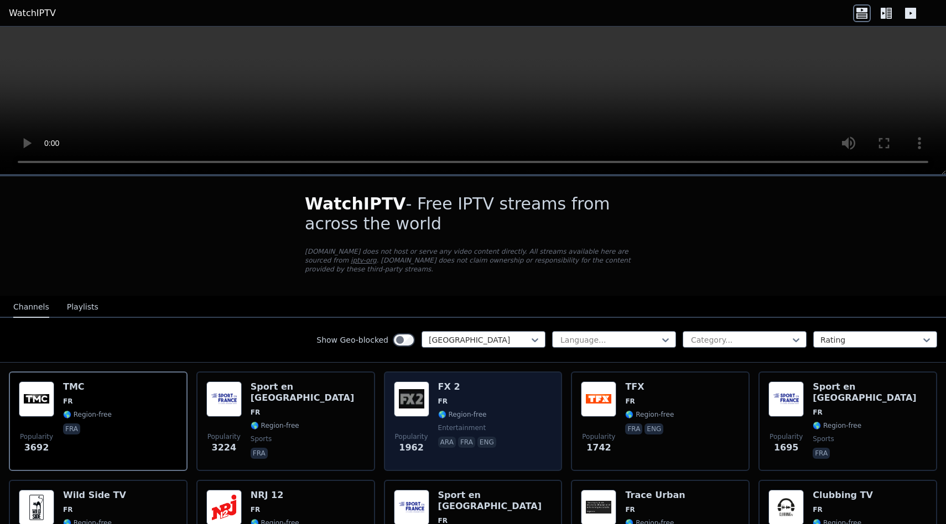
click at [496, 417] on span "🌎 Region-free" at bounding box center [468, 414] width 60 height 9
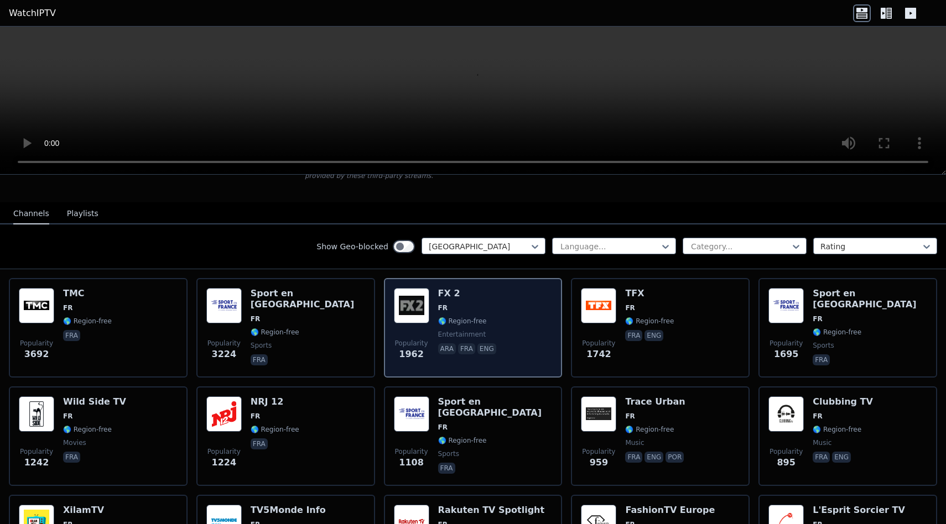
scroll to position [94, 0]
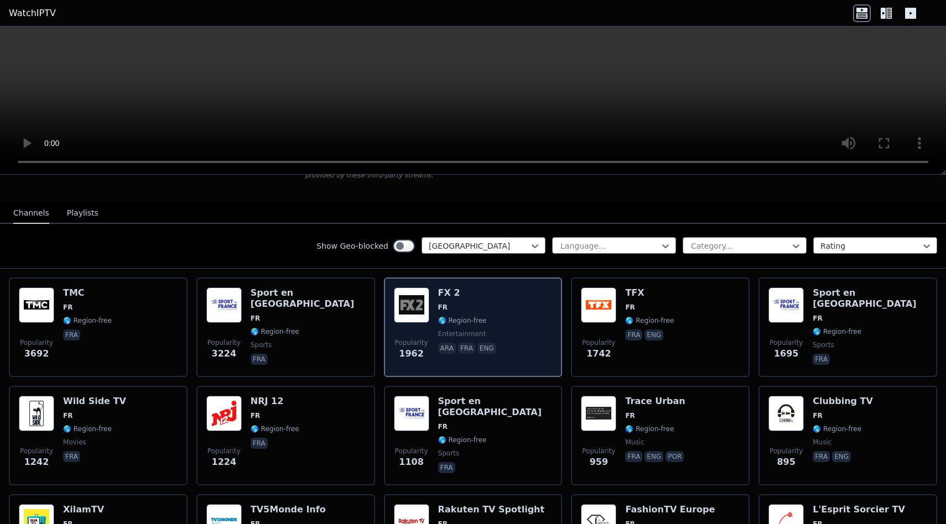
click at [496, 423] on span "FR" at bounding box center [495, 427] width 114 height 9
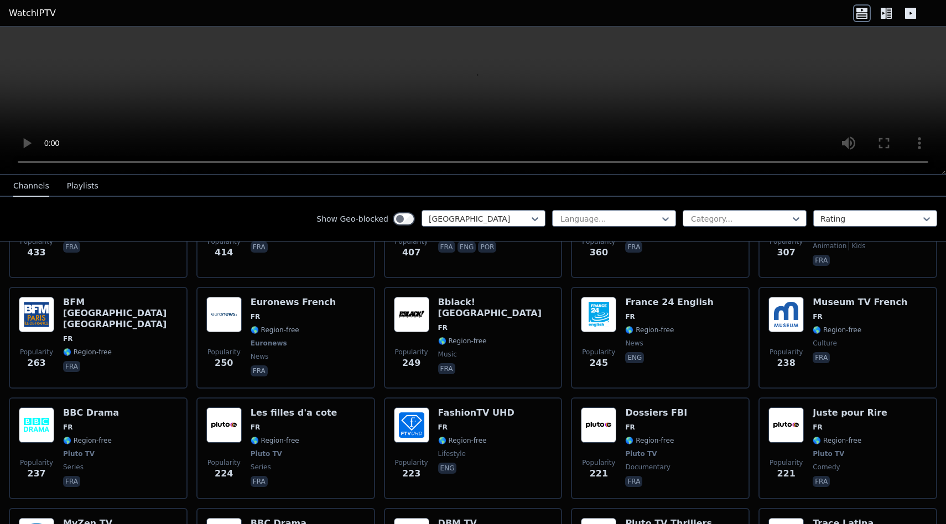
scroll to position [539, 0]
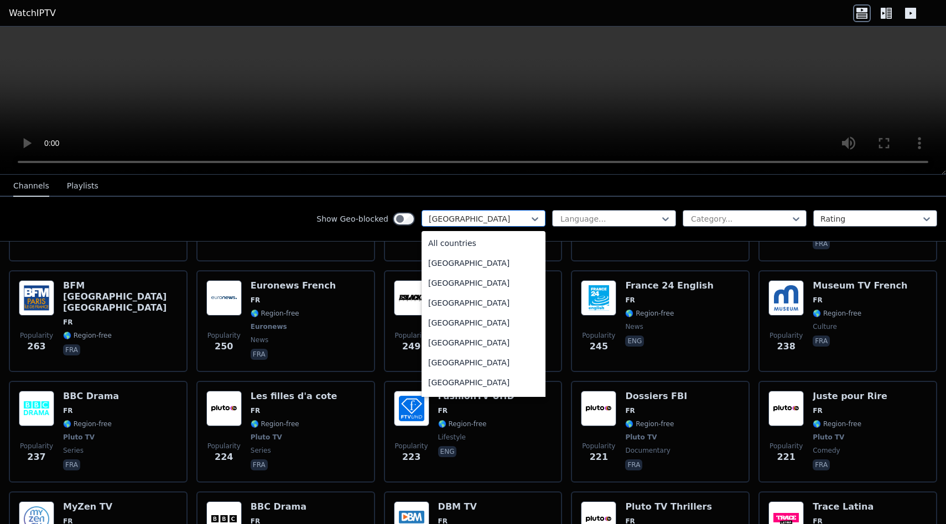
click at [528, 215] on div at bounding box center [479, 218] width 101 height 11
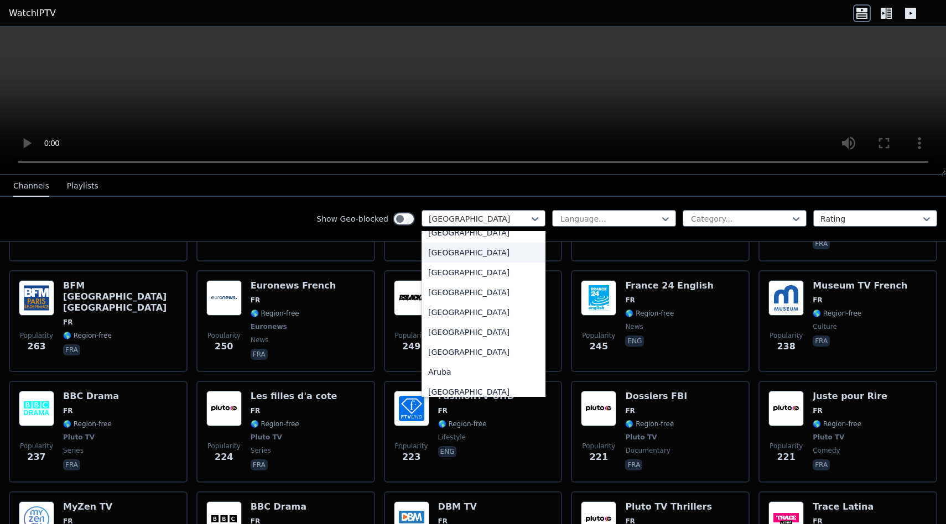
scroll to position [0, 0]
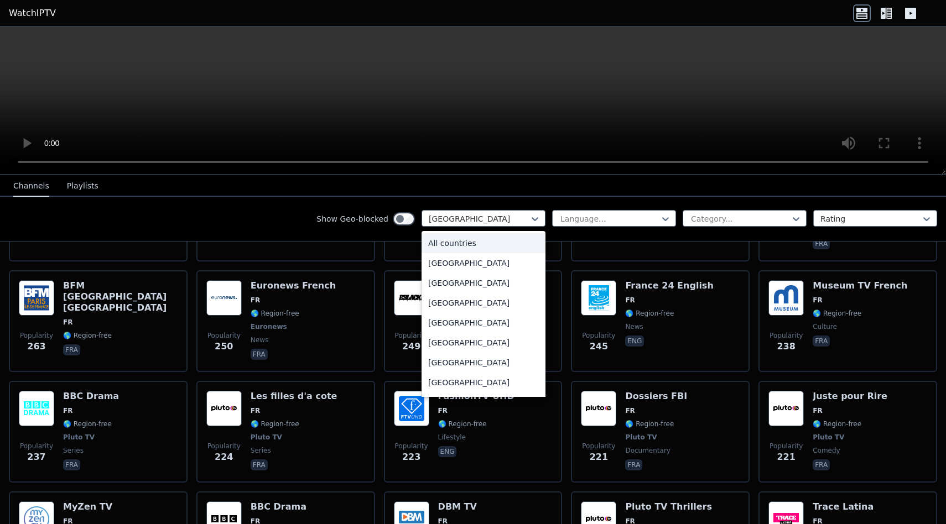
click at [467, 241] on div "All countries" at bounding box center [483, 243] width 124 height 20
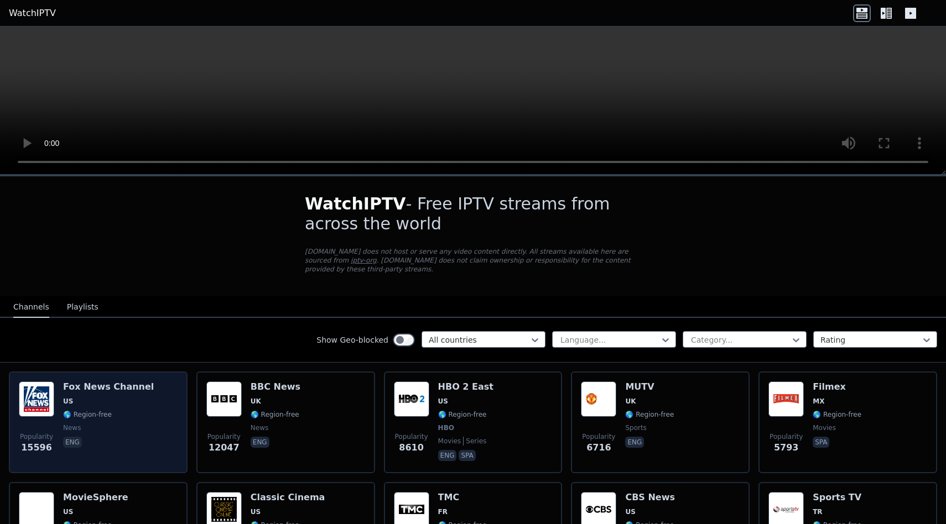
click at [128, 443] on span "eng" at bounding box center [108, 443] width 91 height 13
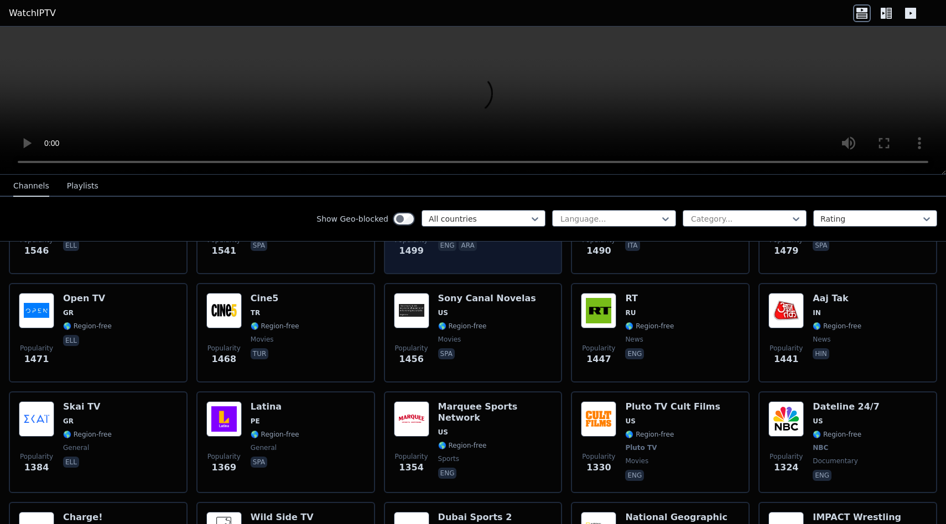
scroll to position [962, 0]
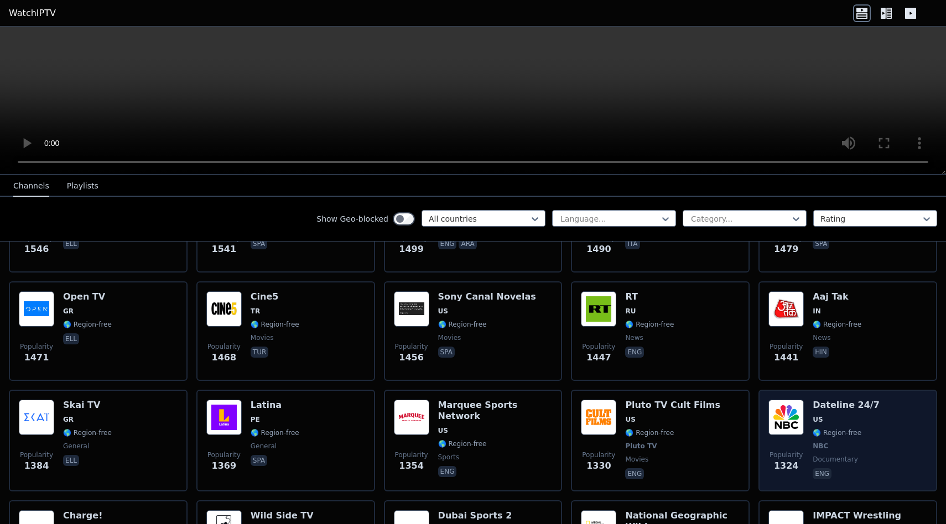
click at [888, 442] on div "Popularity 1324 Dateline 24/7 US 🌎 Region-free NBC documentary eng" at bounding box center [847, 441] width 159 height 82
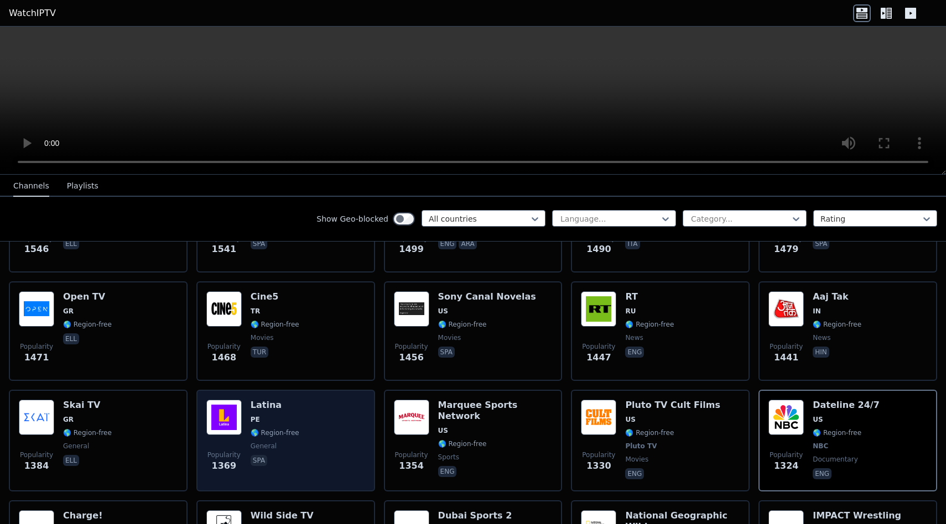
click at [310, 452] on div "Popularity 1369 Latina PE 🌎 Region-free general spa" at bounding box center [285, 441] width 159 height 82
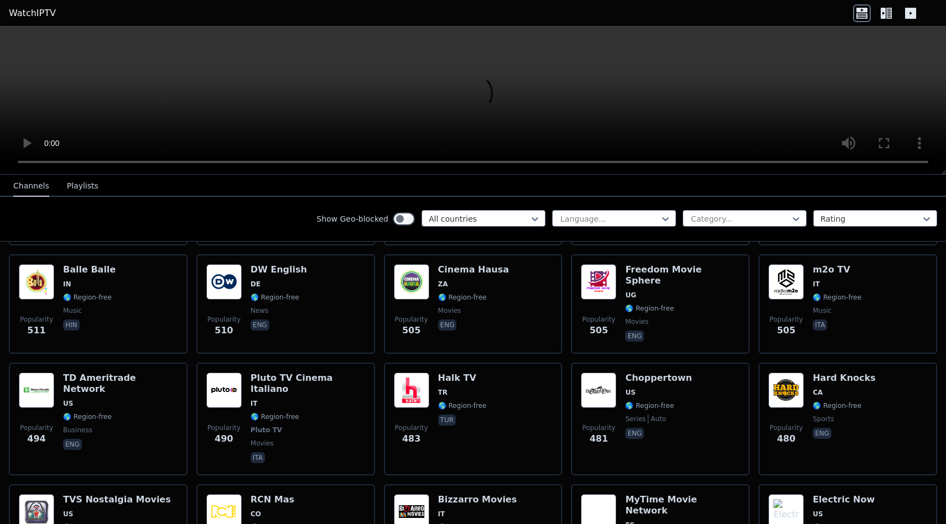
scroll to position [4026, 0]
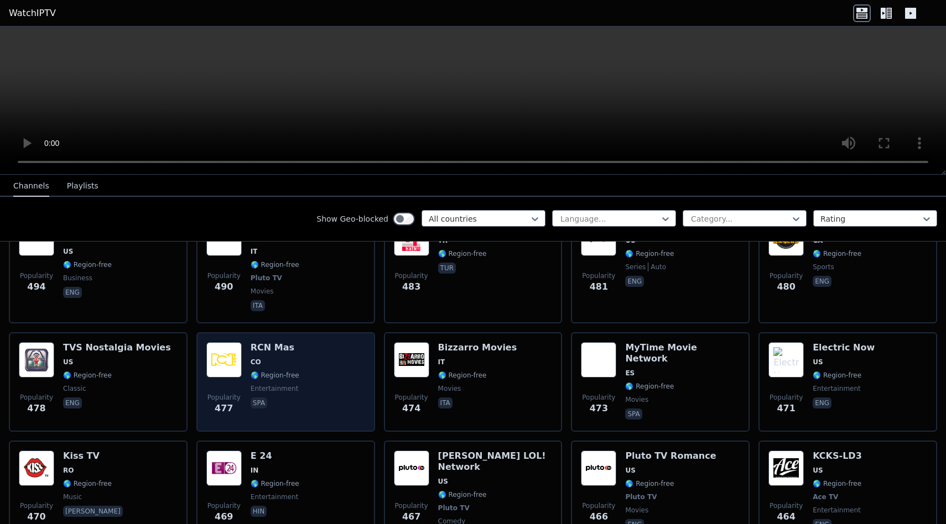
click at [289, 332] on div "Popularity 477 RCN Mas CO 🌎 Region-free entertainment spa" at bounding box center [285, 382] width 179 height 100
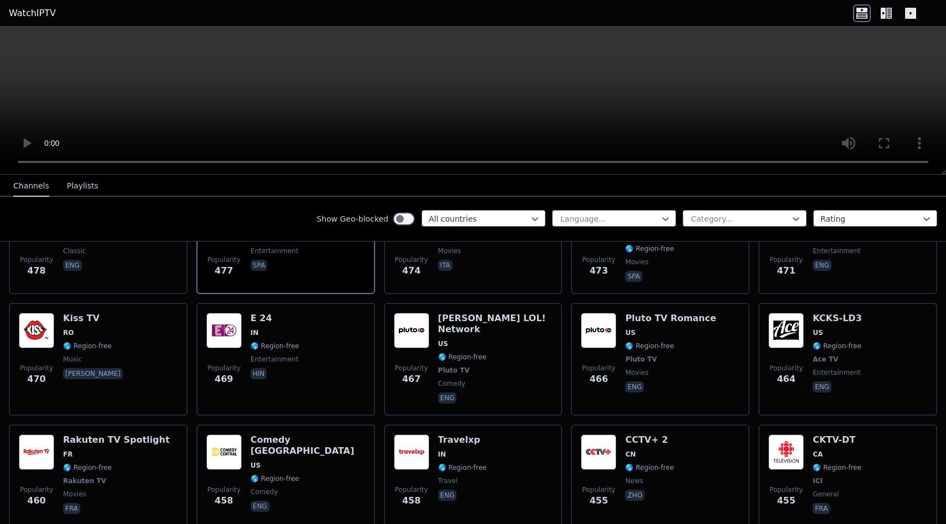
click at [576, 79] on video at bounding box center [473, 101] width 946 height 148
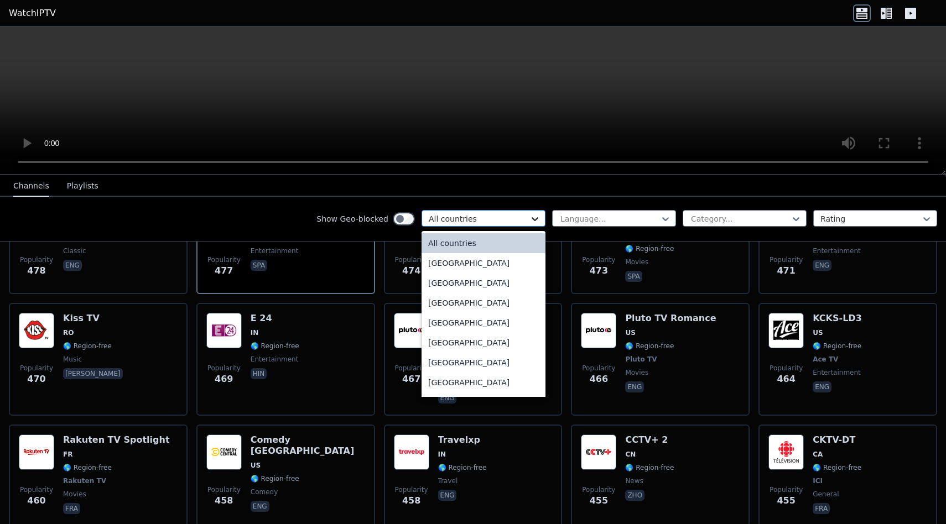
click at [534, 223] on icon at bounding box center [534, 218] width 11 height 11
type input "**"
click at [500, 261] on div "[GEOGRAPHIC_DATA]" at bounding box center [483, 263] width 124 height 20
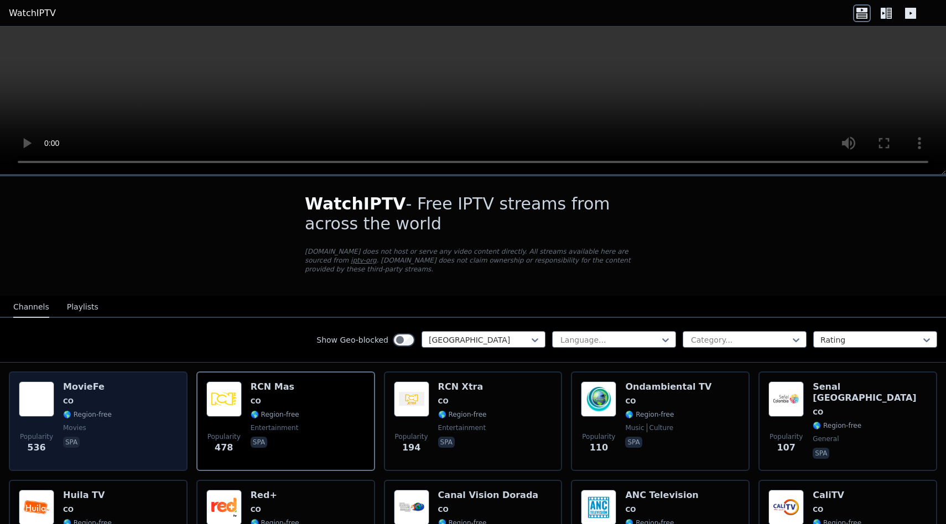
click at [146, 419] on div "Popularity 536 MovieFe CO 🌎 Region-free movies spa" at bounding box center [98, 422] width 159 height 80
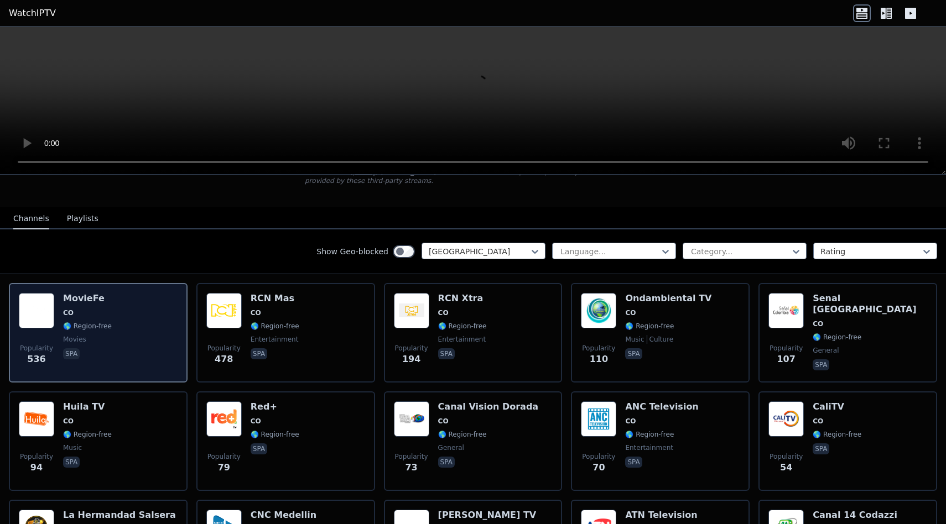
scroll to position [91, 0]
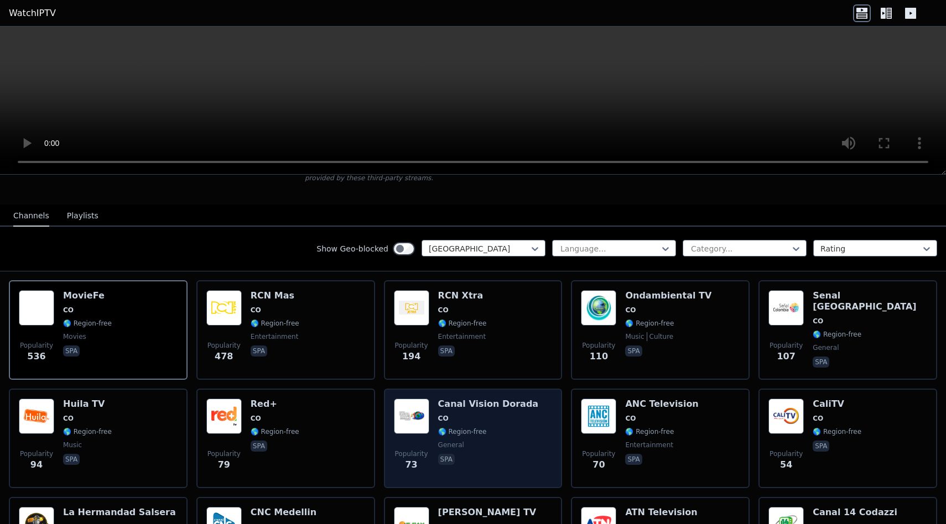
click at [524, 442] on div "Popularity 73 Canal Vision Dorada CO 🌎 Region-free general spa" at bounding box center [473, 439] width 159 height 80
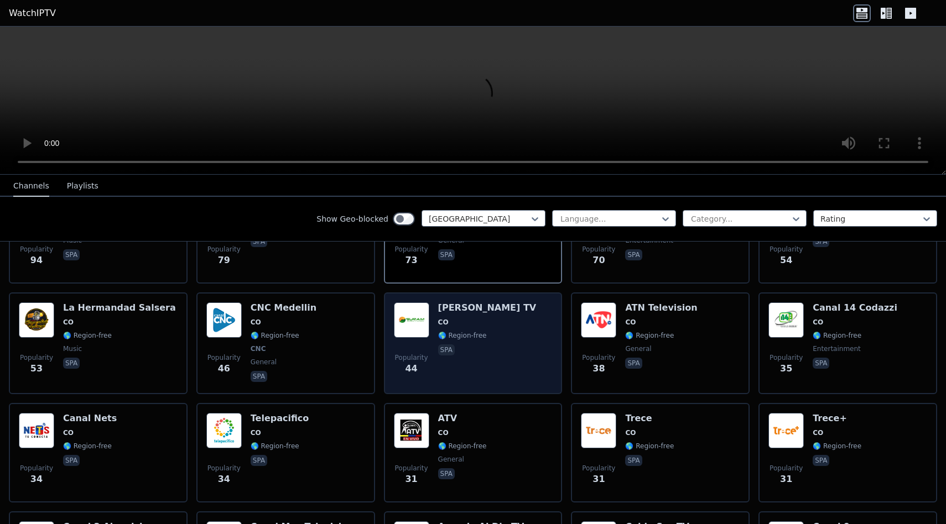
scroll to position [298, 0]
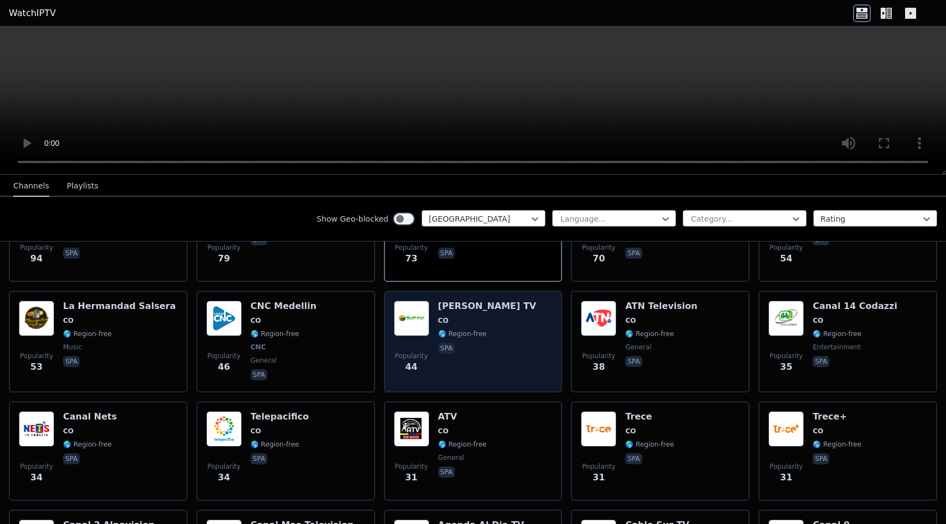
click at [534, 439] on div "Popularity 31 ATV CO 🌎 Region-free general spa" at bounding box center [473, 451] width 159 height 80
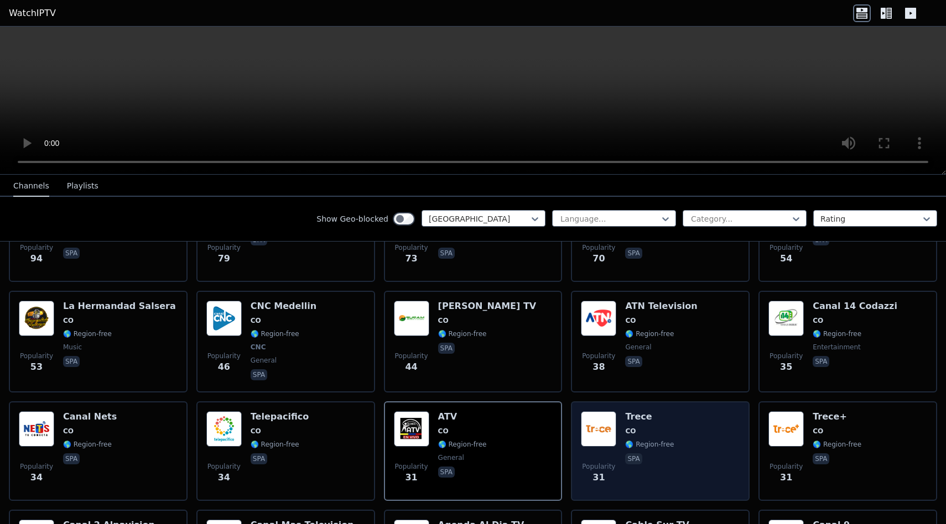
click at [694, 423] on div "Popularity 31 Trece CO 🌎 Region-free spa" at bounding box center [660, 451] width 159 height 80
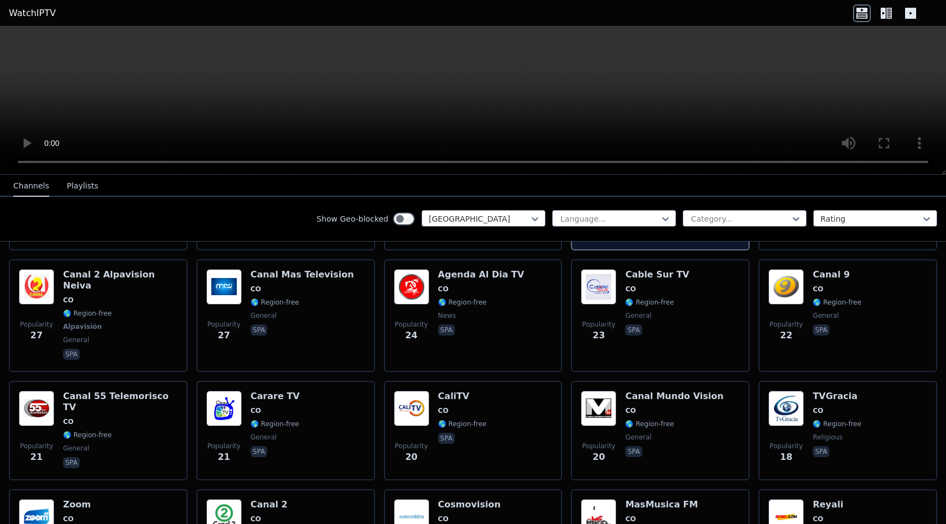
scroll to position [550, 0]
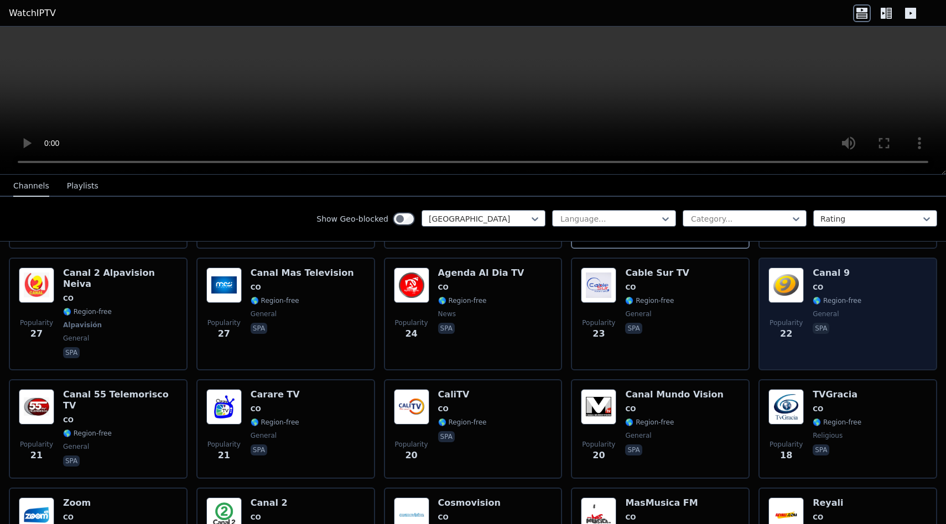
click at [814, 297] on span "🌎 Region-free" at bounding box center [836, 300] width 49 height 9
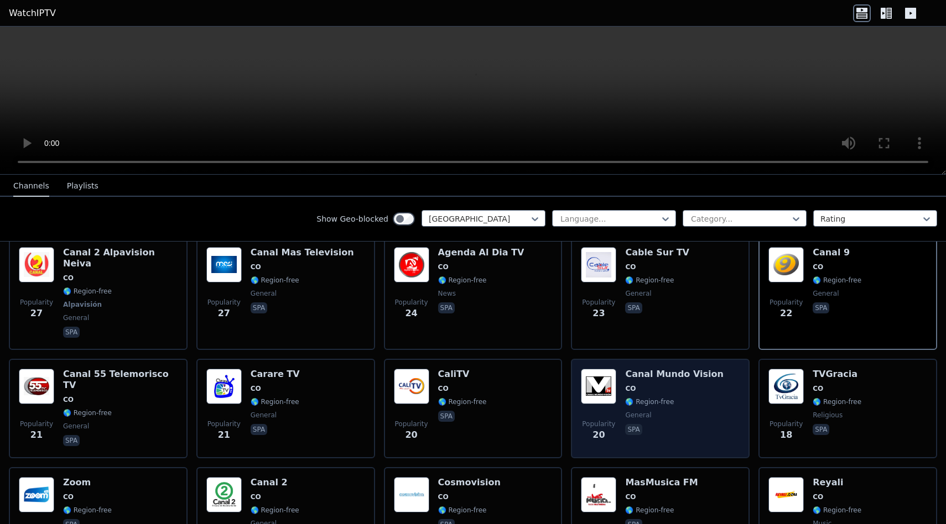
scroll to position [580, 0]
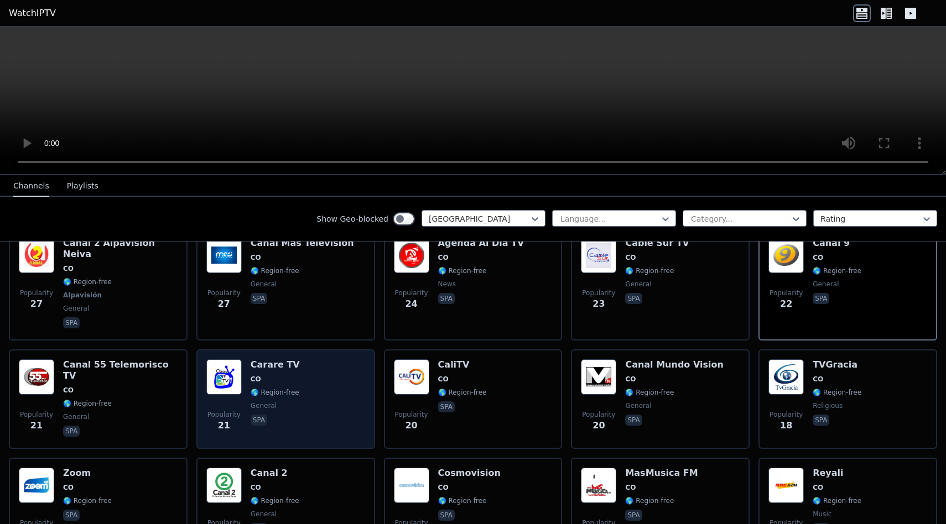
click at [315, 399] on div "Popularity 21 Carare TV CO 🌎 Region-free general spa" at bounding box center [285, 400] width 159 height 80
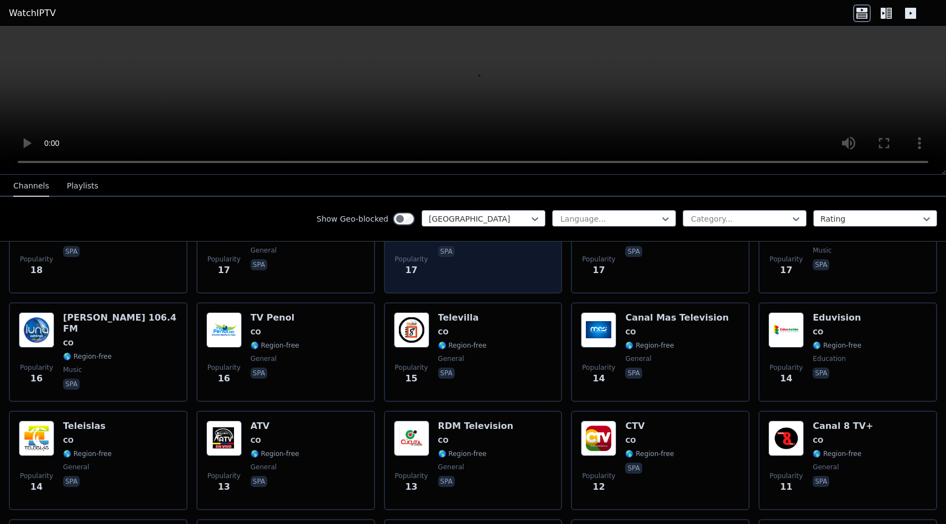
scroll to position [846, 0]
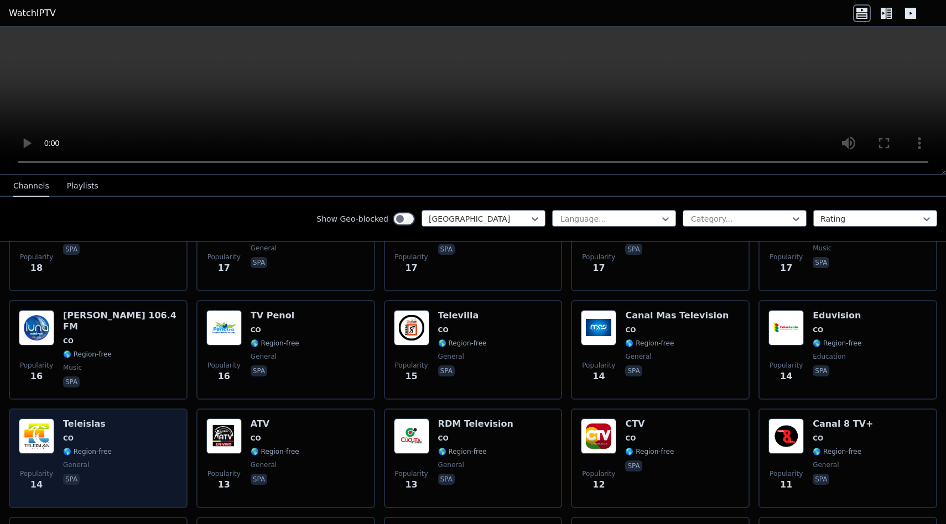
click at [147, 430] on div "Popularity 14 Teleislas CO 🌎 Region-free general spa" at bounding box center [98, 459] width 159 height 80
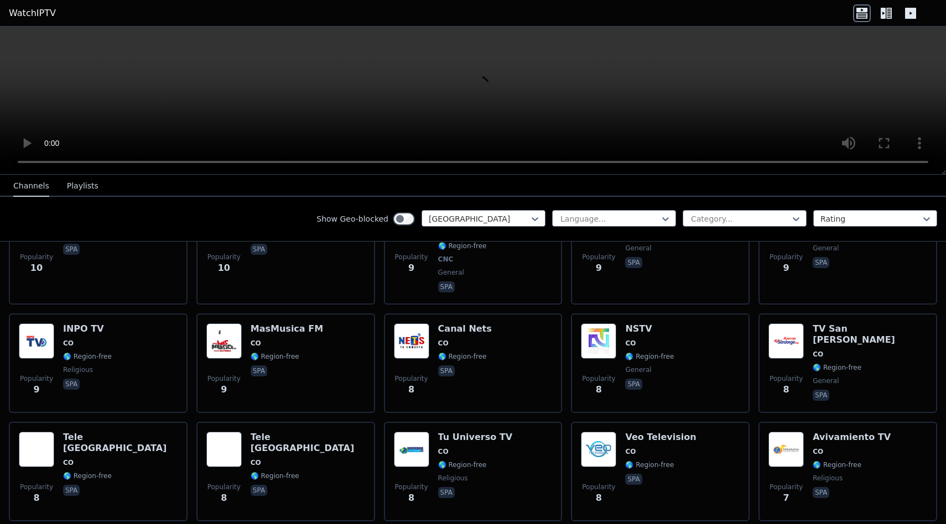
scroll to position [1288, 0]
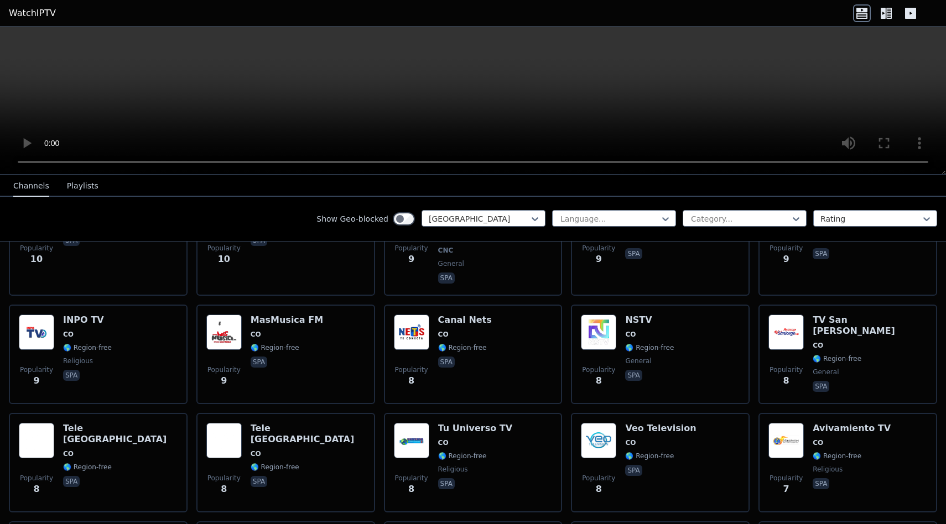
click at [147, 430] on div "Popularity 8 Tele [GEOGRAPHIC_DATA] [GEOGRAPHIC_DATA] 🌎 Region-free spa" at bounding box center [98, 463] width 159 height 80
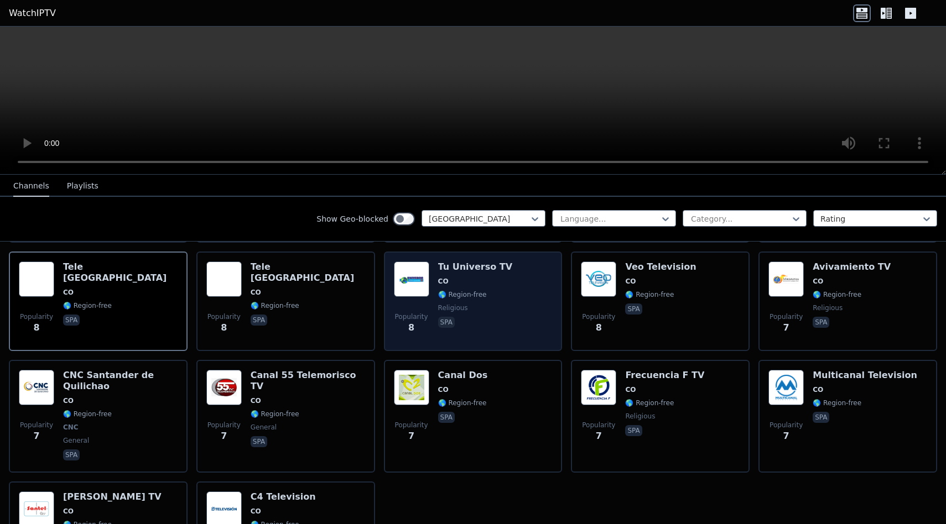
scroll to position [1451, 0]
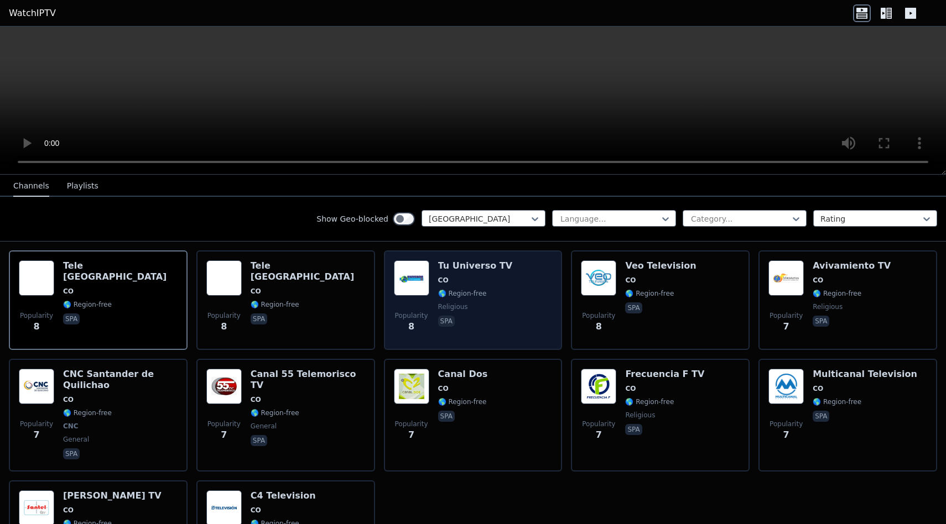
click at [518, 391] on div "Popularity 7 Canal Dos CO 🌎 Region-free spa" at bounding box center [473, 415] width 159 height 93
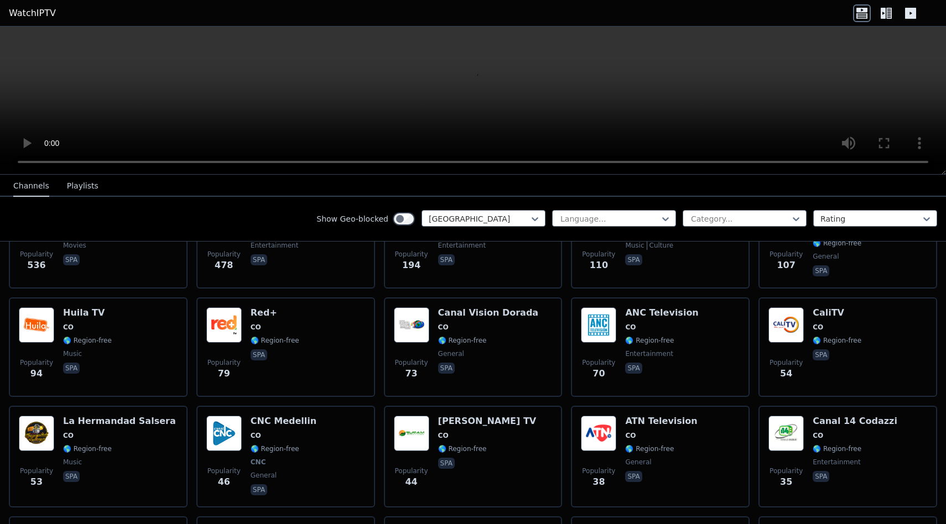
scroll to position [0, 0]
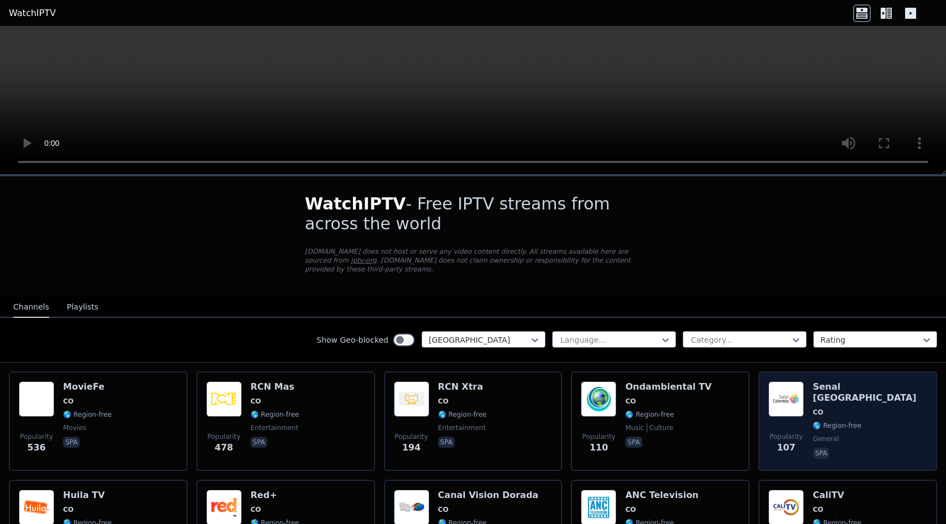
click at [855, 408] on span "CO" at bounding box center [869, 412] width 114 height 9
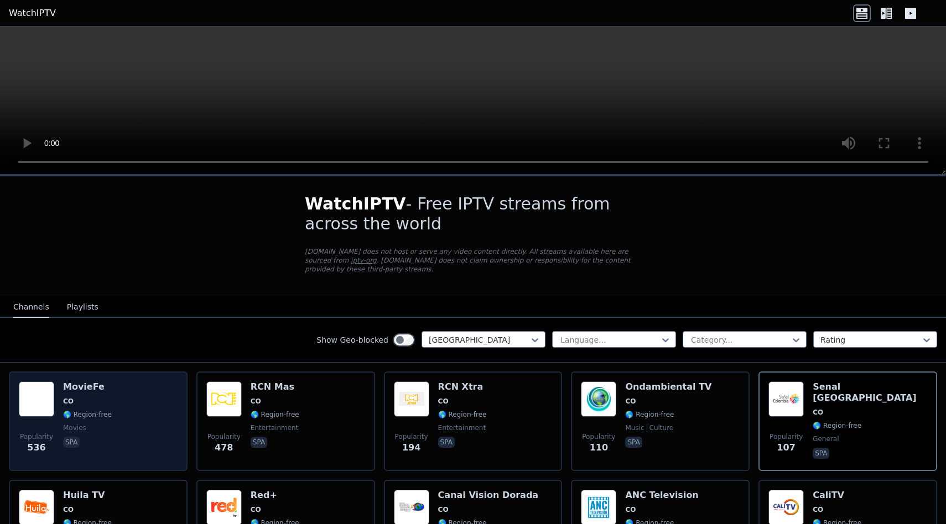
click at [158, 425] on div "Popularity 536 MovieFe CO 🌎 Region-free movies spa" at bounding box center [98, 422] width 159 height 80
